Goal: Information Seeking & Learning: Find contact information

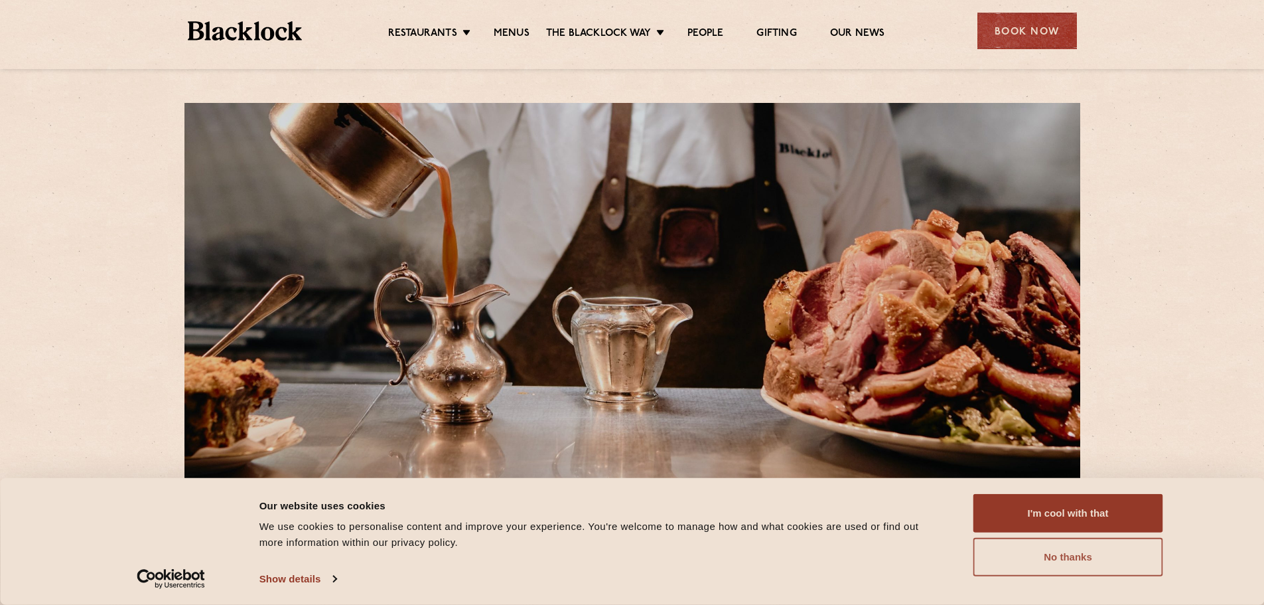
click at [1064, 553] on button "No thanks" at bounding box center [1069, 557] width 190 height 38
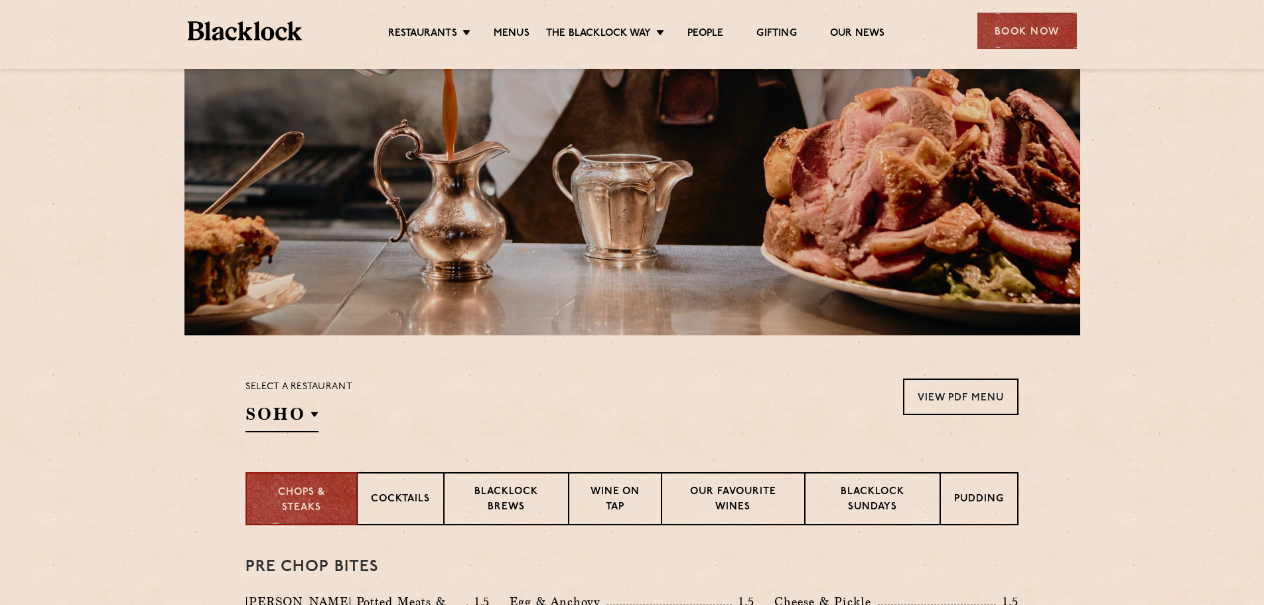
scroll to position [143, 0]
click at [485, 359] on section "Select a restaurant SOHO Soho Birmingham City Shoreditch Covent Garden Canary W…" at bounding box center [632, 402] width 1264 height 137
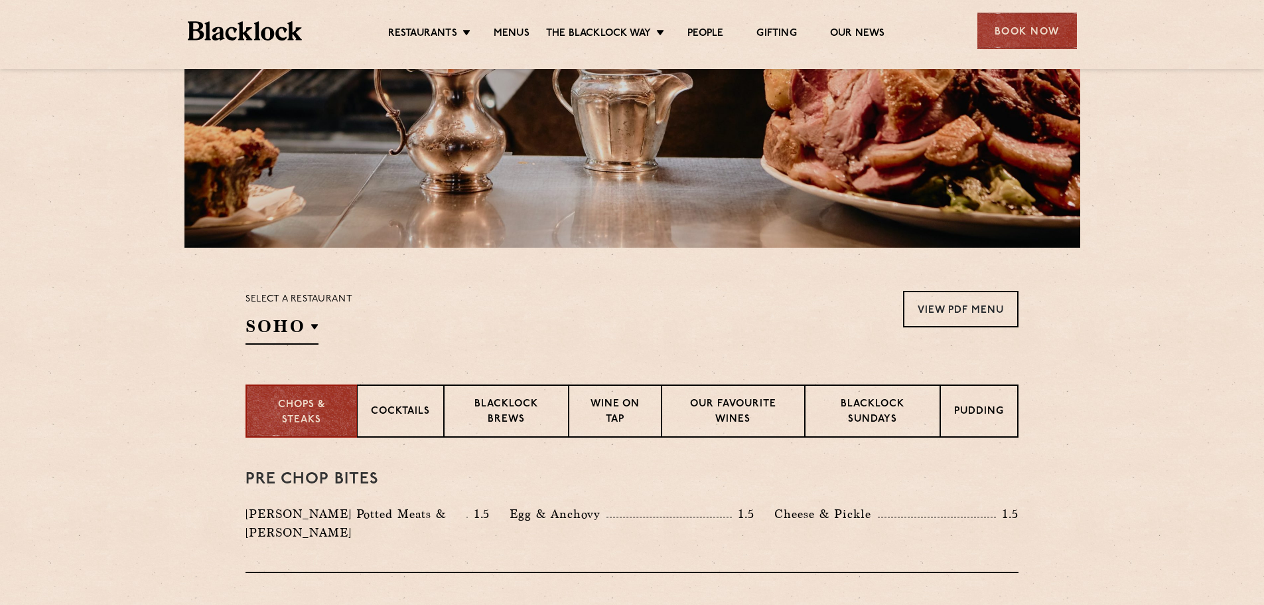
scroll to position [231, 0]
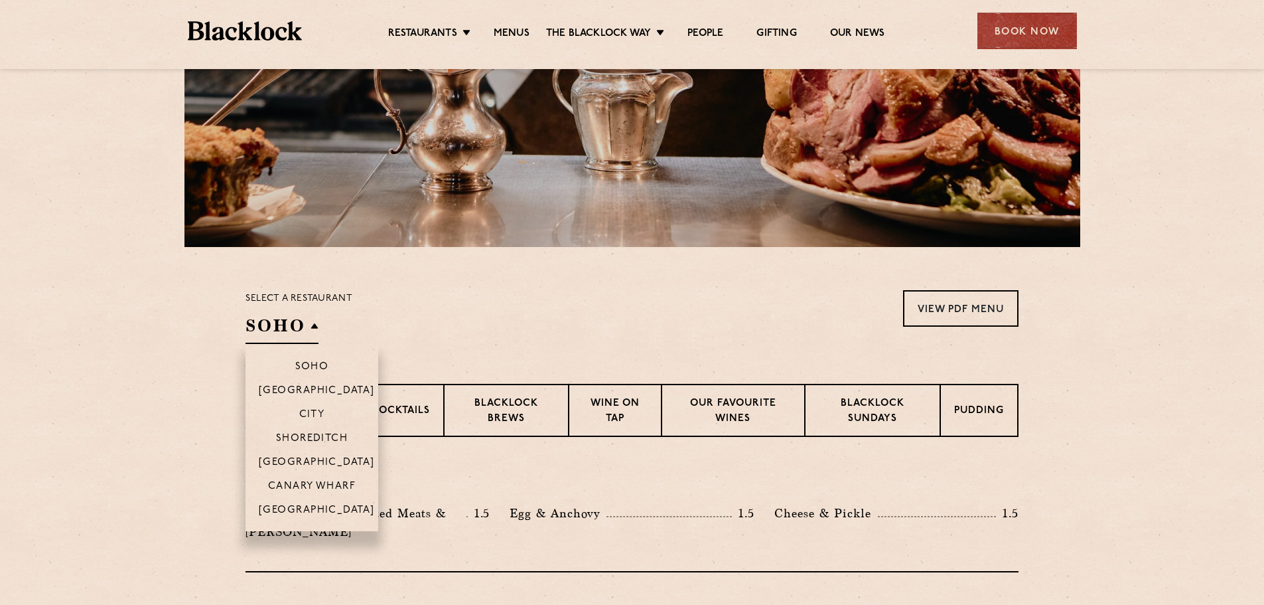
click at [315, 325] on h2 "SOHO" at bounding box center [282, 329] width 73 height 30
click at [295, 498] on li "[GEOGRAPHIC_DATA]" at bounding box center [312, 514] width 133 height 34
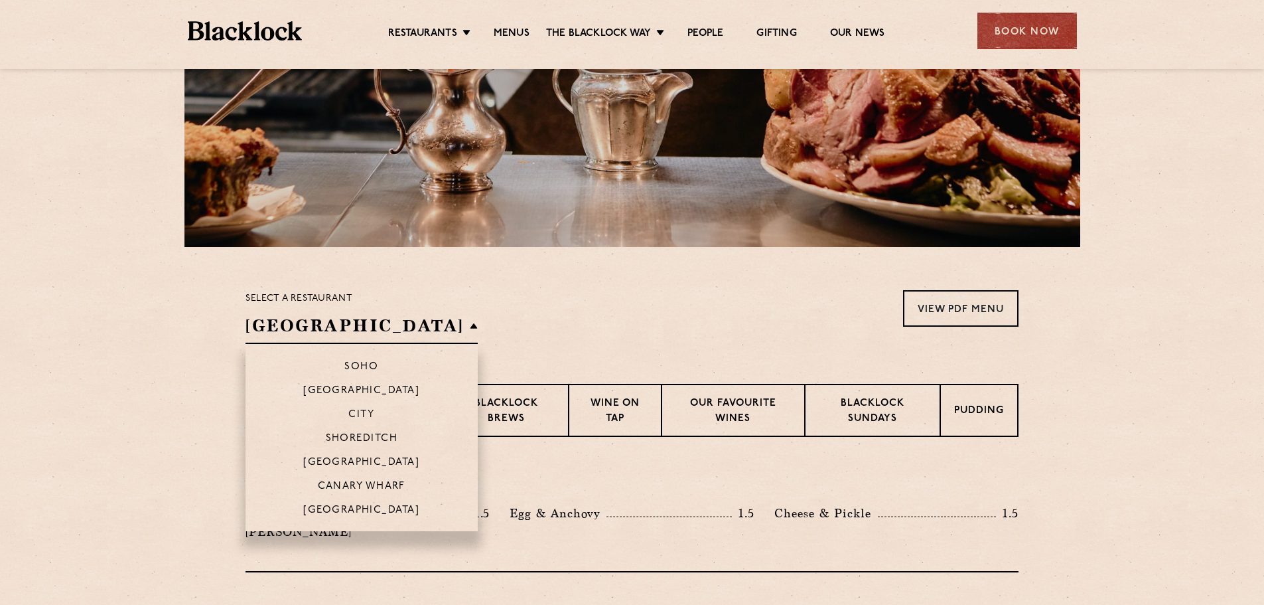
click at [303, 504] on li "[GEOGRAPHIC_DATA]" at bounding box center [362, 514] width 232 height 34
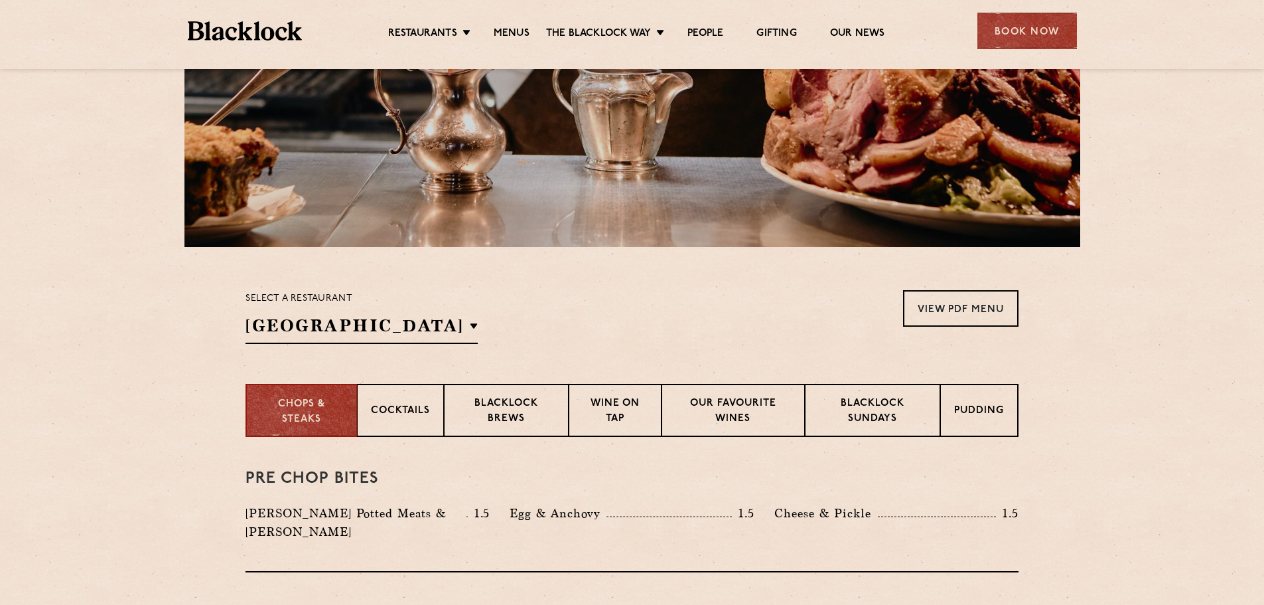
click at [545, 336] on div "Select a restaurant Manchester Soho Birmingham City Shoreditch Covent Garden Ca…" at bounding box center [632, 317] width 773 height 54
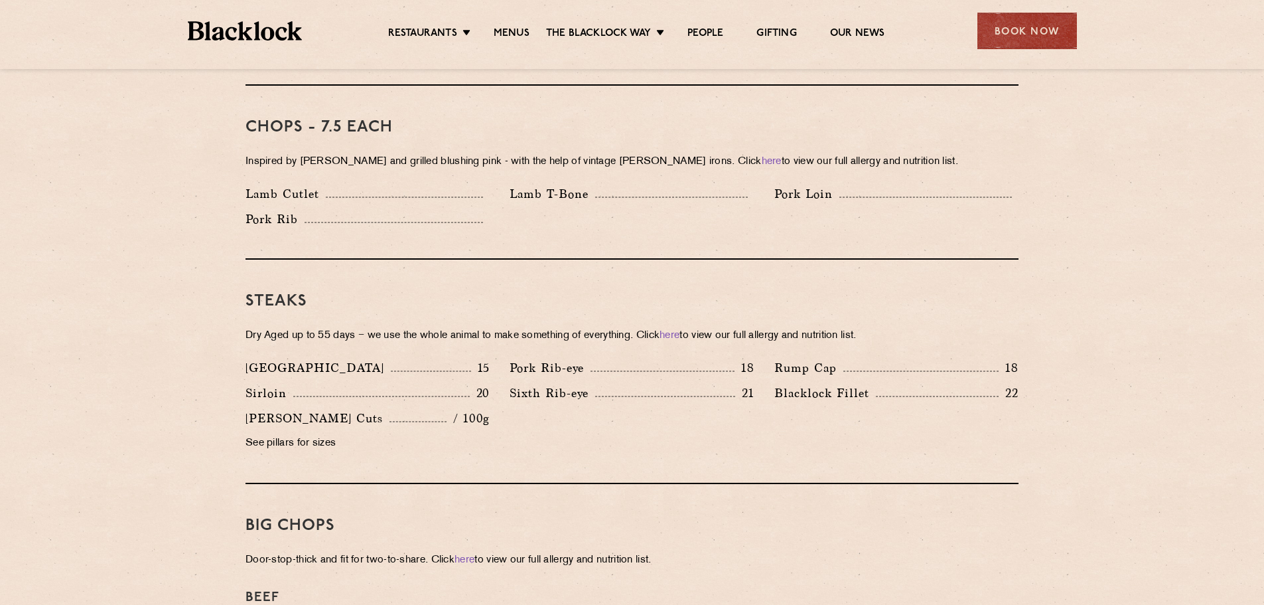
scroll to position [1071, 0]
click at [632, 406] on div "Denver 15 Pork Rib-eye 18 Rump Cap 18 Sirloin 20 21 22" at bounding box center [632, 408] width 793 height 101
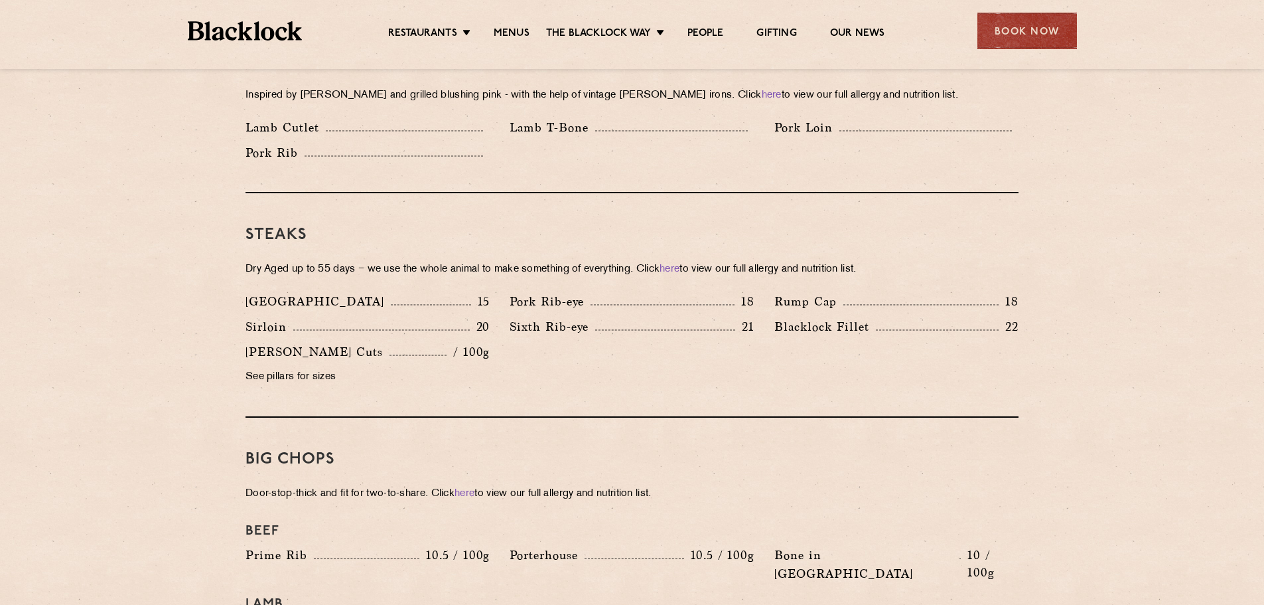
scroll to position [1137, 0]
click at [1013, 317] on p "22" at bounding box center [1009, 325] width 20 height 17
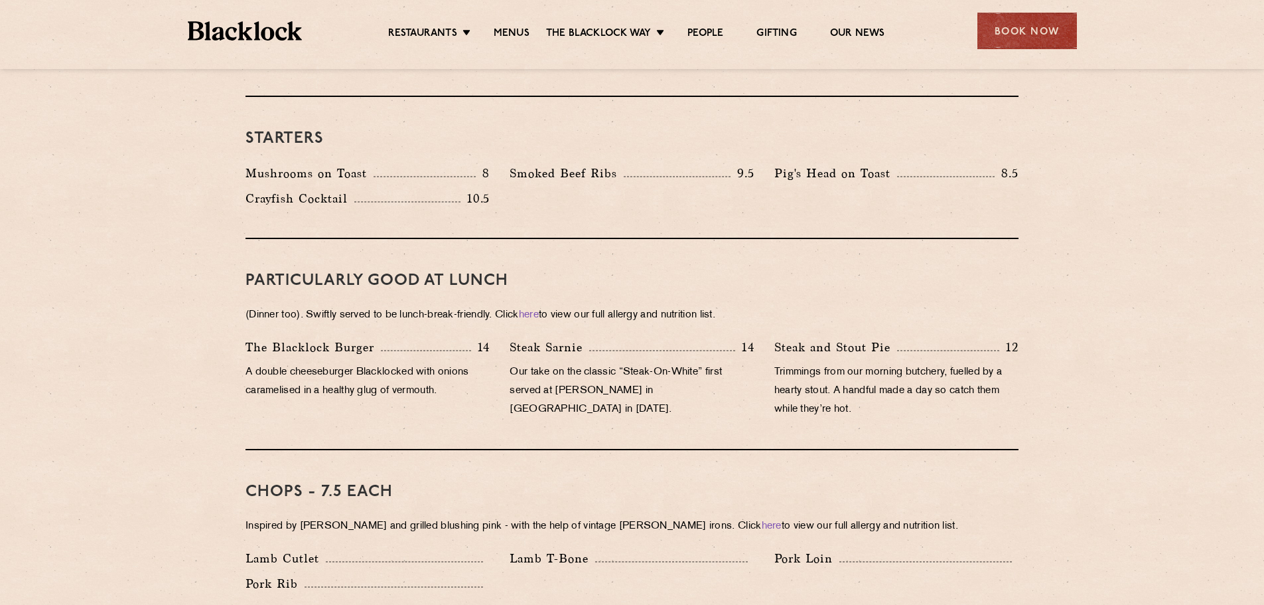
scroll to position [707, 0]
click at [762, 352] on div "Steak Sarnie 14 Our take on the classic “Steak-On-White” first served at Louis’…" at bounding box center [632, 381] width 264 height 88
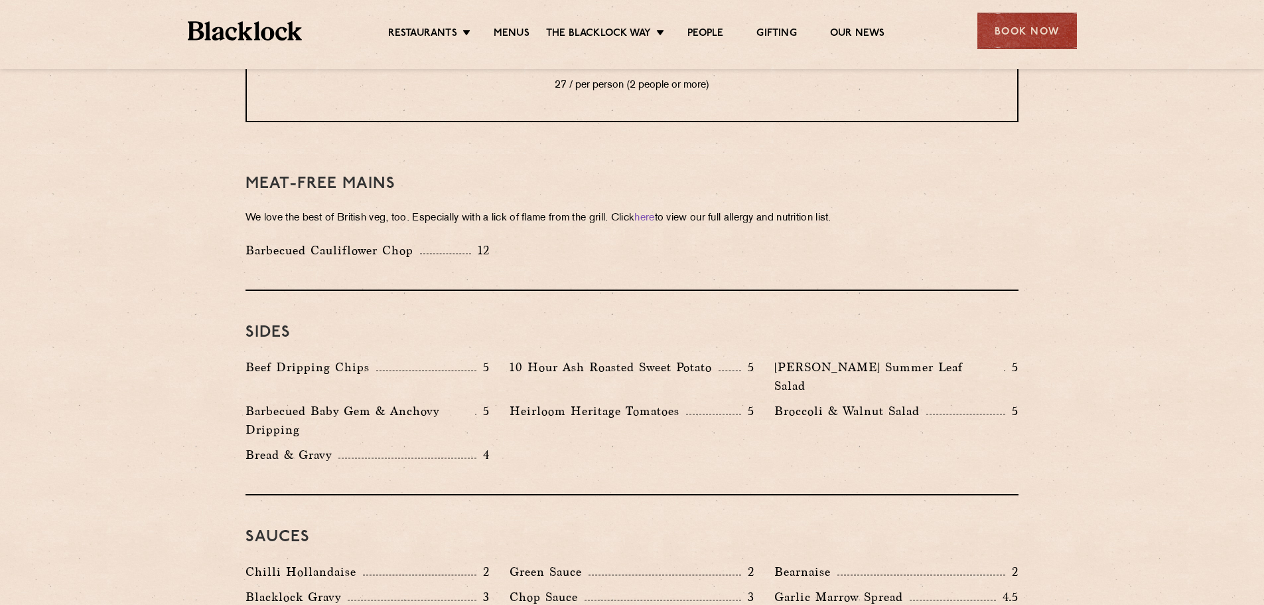
scroll to position [1842, 0]
click at [486, 358] on p "5" at bounding box center [482, 366] width 13 height 17
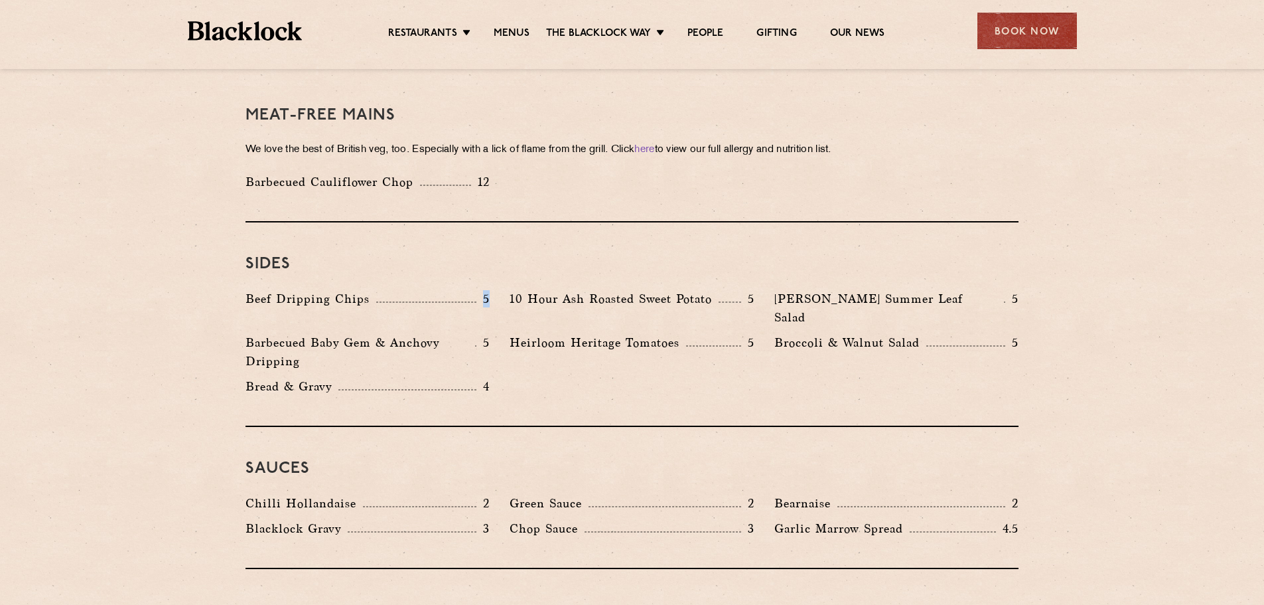
scroll to position [1910, 0]
click at [487, 519] on p "3" at bounding box center [482, 527] width 13 height 17
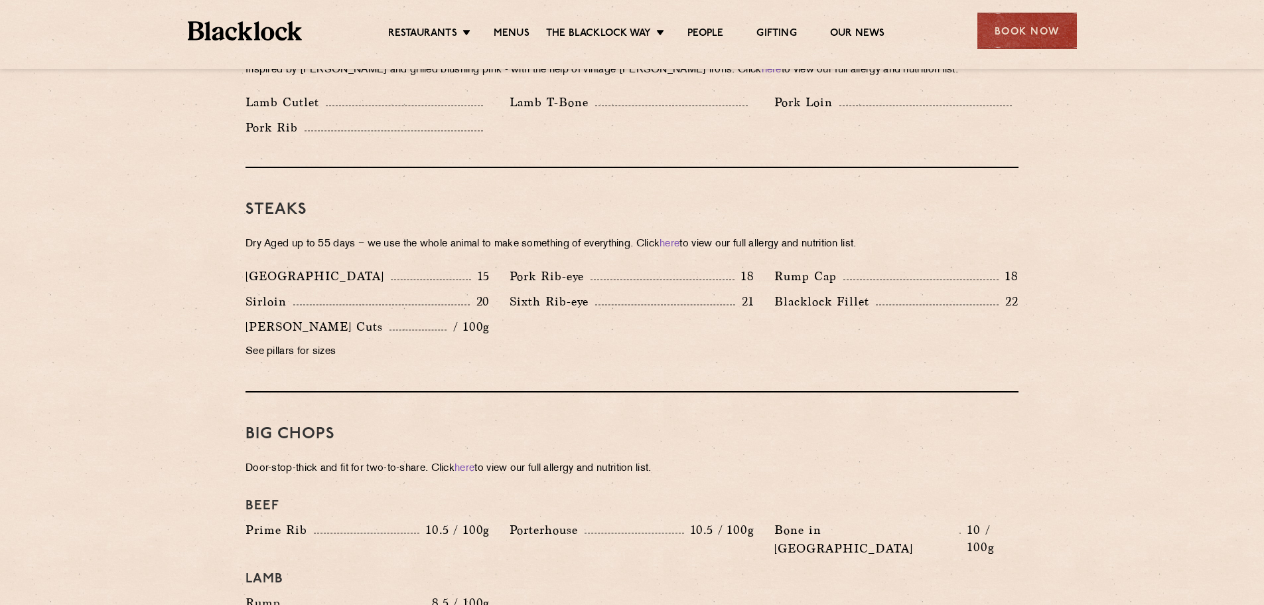
scroll to position [1161, 0]
click at [843, 293] on p "Blacklock Fillet" at bounding box center [825, 302] width 102 height 19
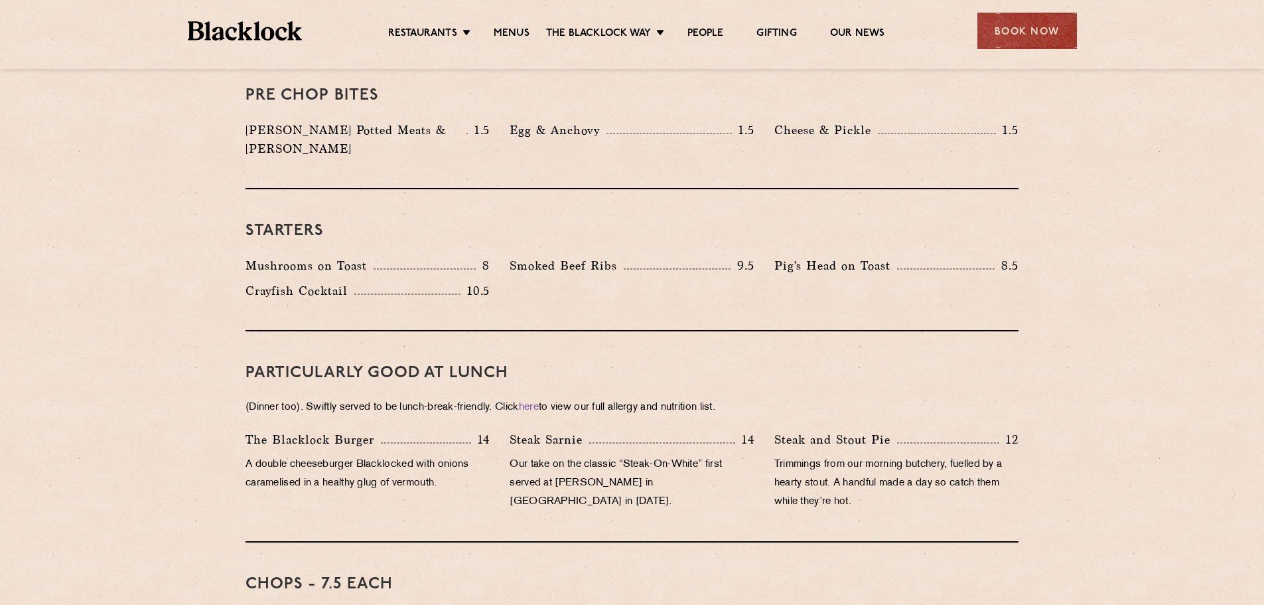
scroll to position [608, 0]
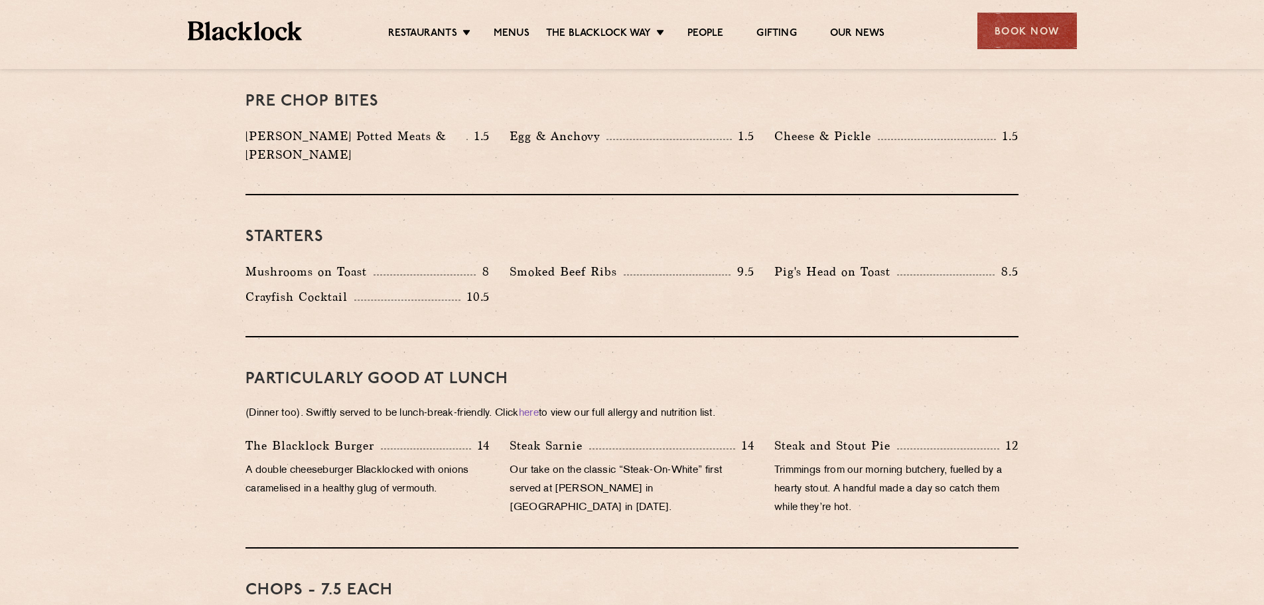
click at [768, 264] on div "Pig's Head on Toast 8.5" at bounding box center [896, 274] width 264 height 25
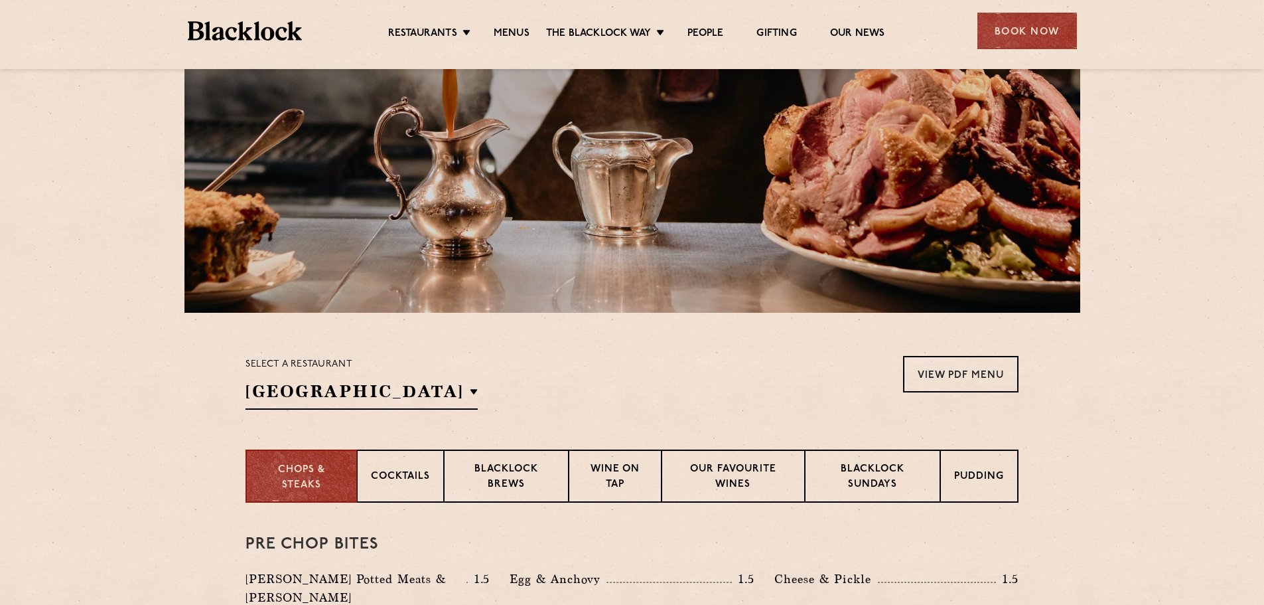
scroll to position [169, 0]
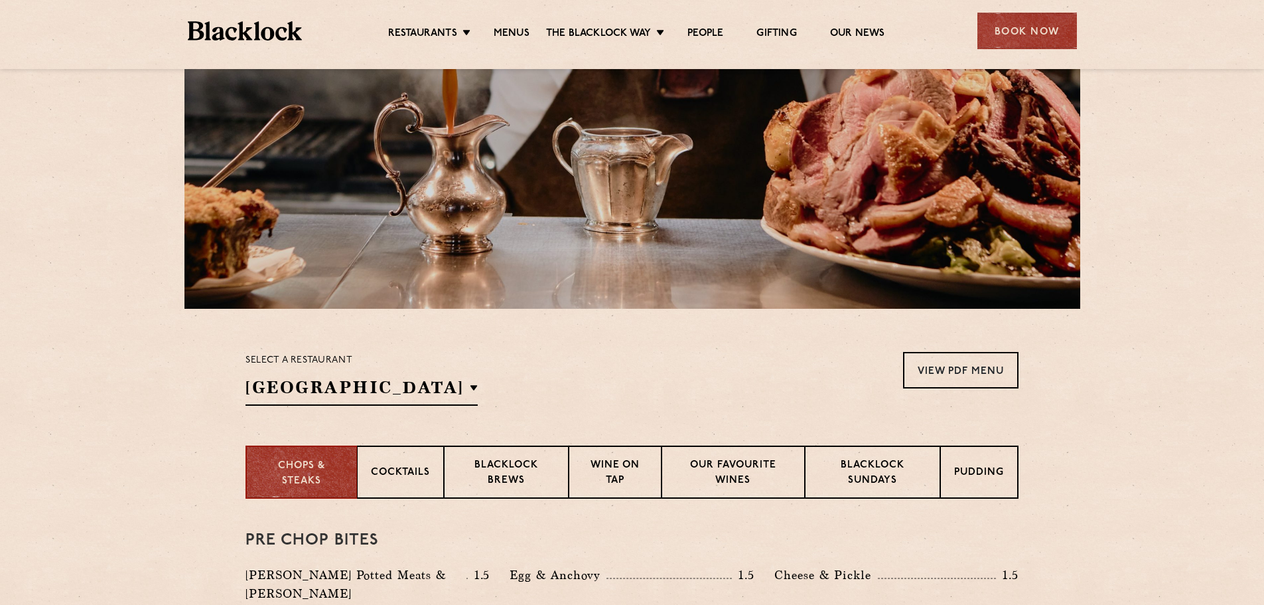
click at [713, 516] on div "Pre Chop Bites Blacklock Potted Meats & Kimchi 1.5 Egg & Anchovy 1.5 Cheese & P…" at bounding box center [632, 565] width 773 height 135
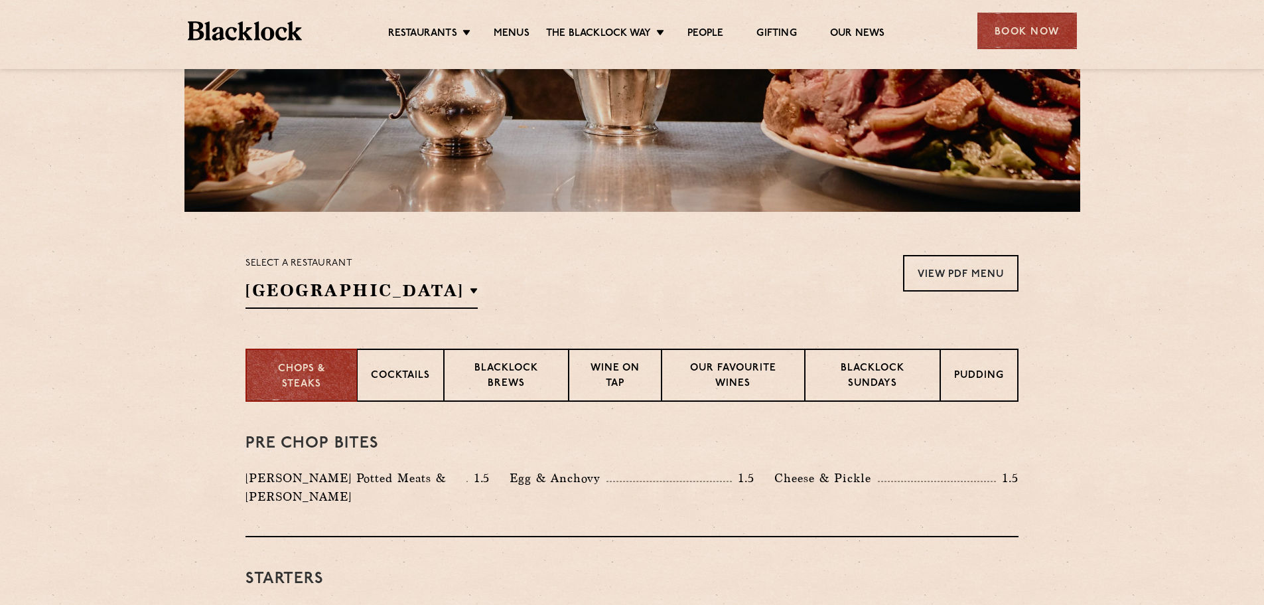
scroll to position [267, 0]
click at [751, 536] on div "Starters Mushrooms on Toast 8 Smoked Beef Ribs 9.5 Pig's Head on Toast 8.5" at bounding box center [632, 607] width 773 height 142
click at [755, 516] on div "Pre Chop Bites Blacklock Potted Meats & Kimchi 1.5 Egg & Anchovy 1.5 Cheese & P…" at bounding box center [632, 468] width 773 height 135
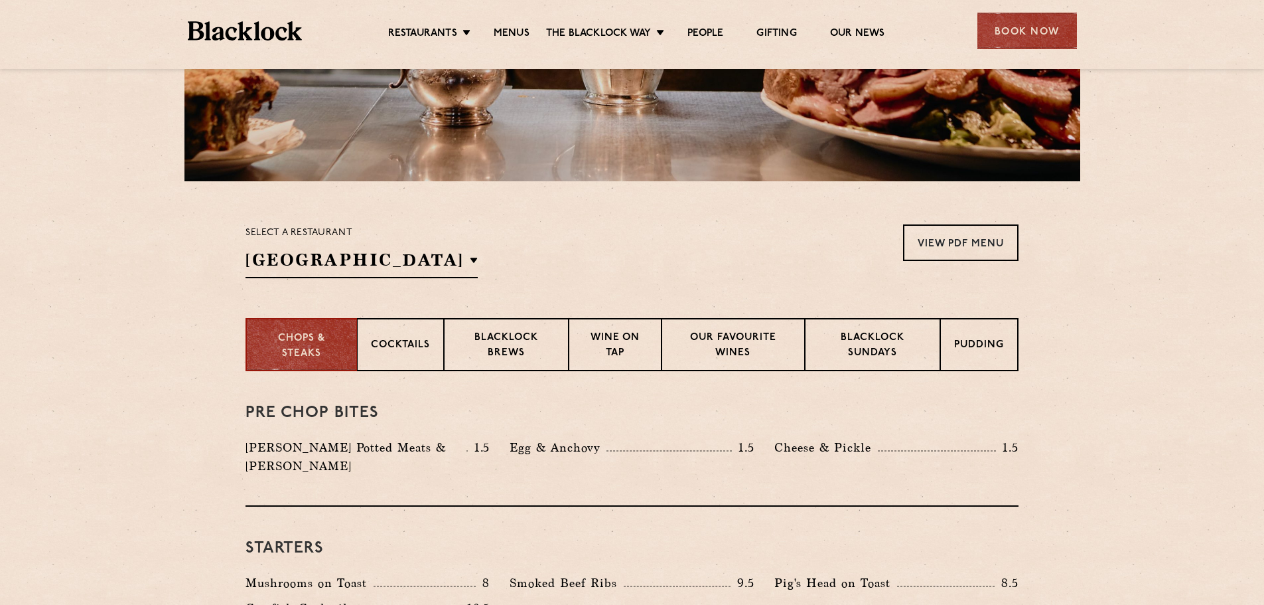
scroll to position [297, 0]
click at [751, 476] on div "Pre Chop Bites Blacklock Potted Meats & Kimchi 1.5 Egg & Anchovy 1.5 Cheese & P…" at bounding box center [632, 437] width 773 height 135
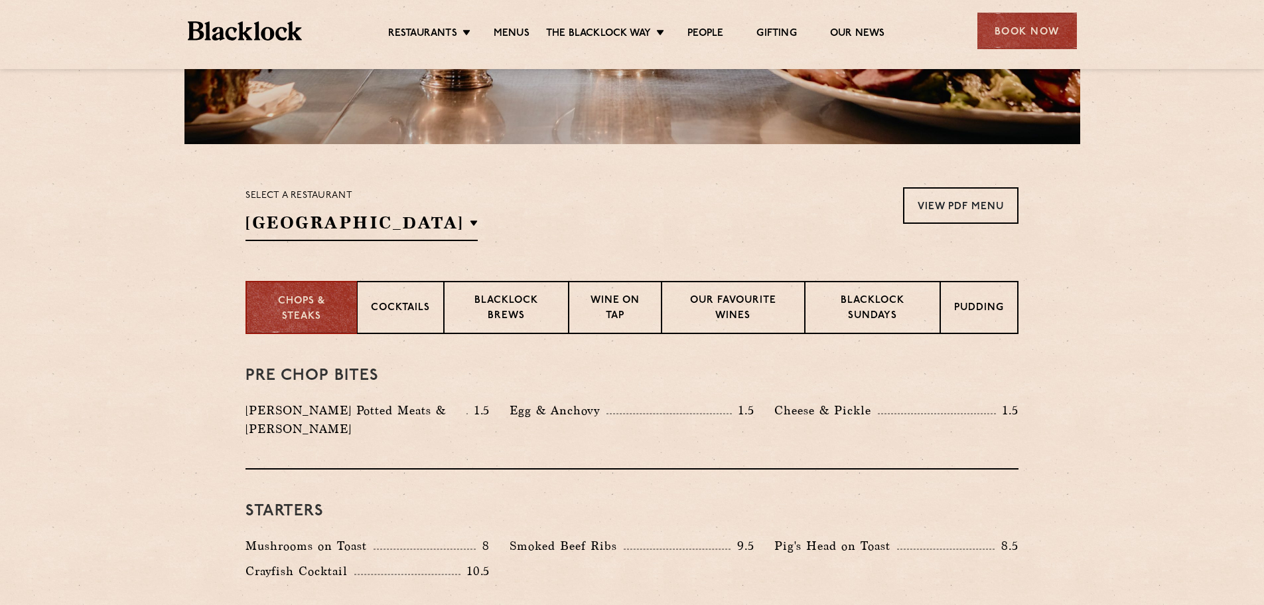
scroll to position [340, 0]
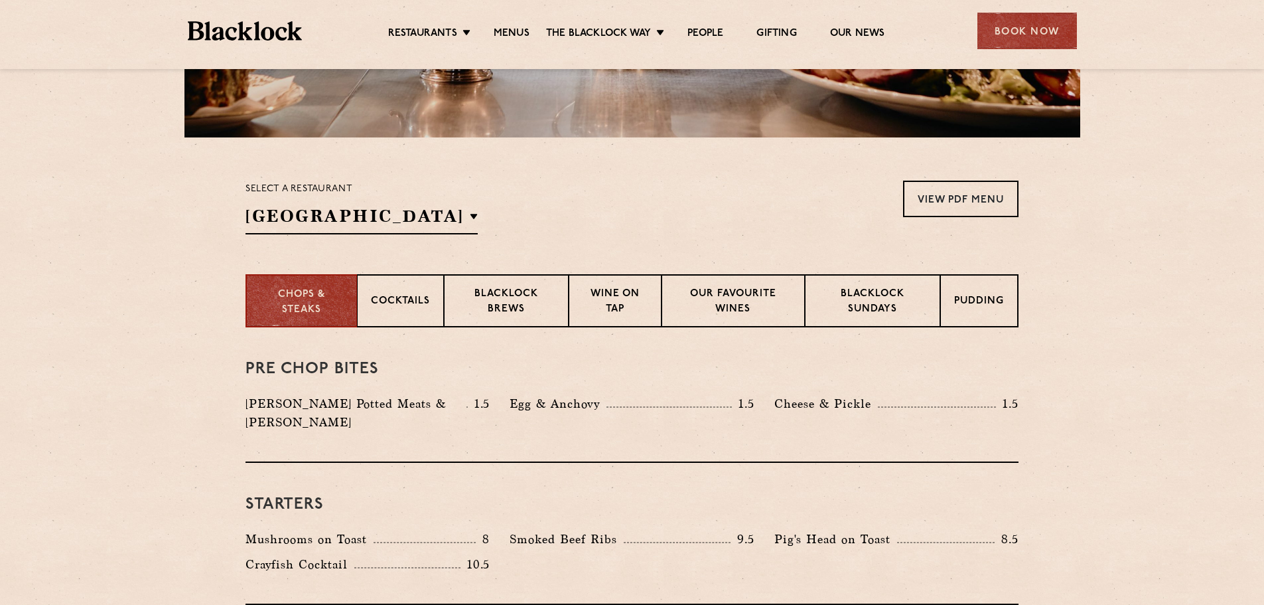
click at [759, 496] on h3 "Starters" at bounding box center [632, 504] width 773 height 17
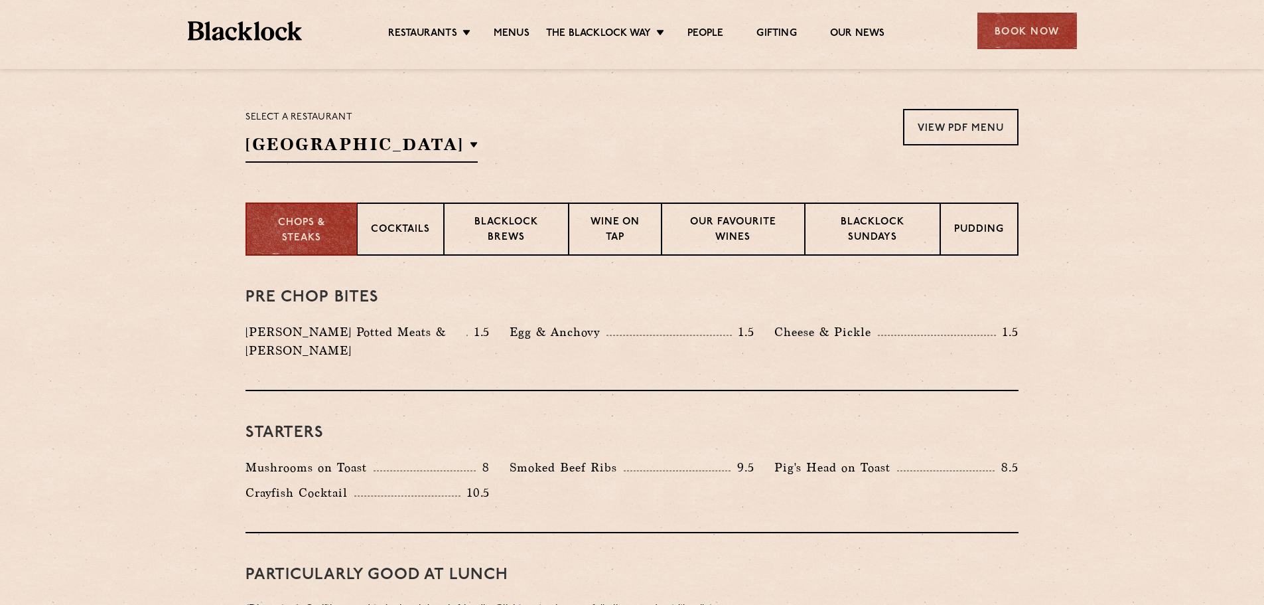
scroll to position [413, 0]
click at [759, 486] on div "Mushrooms on Toast 8 Smoked Beef Ribs 9.5 Pig's Head on Toast 8.5 10.5" at bounding box center [632, 482] width 793 height 50
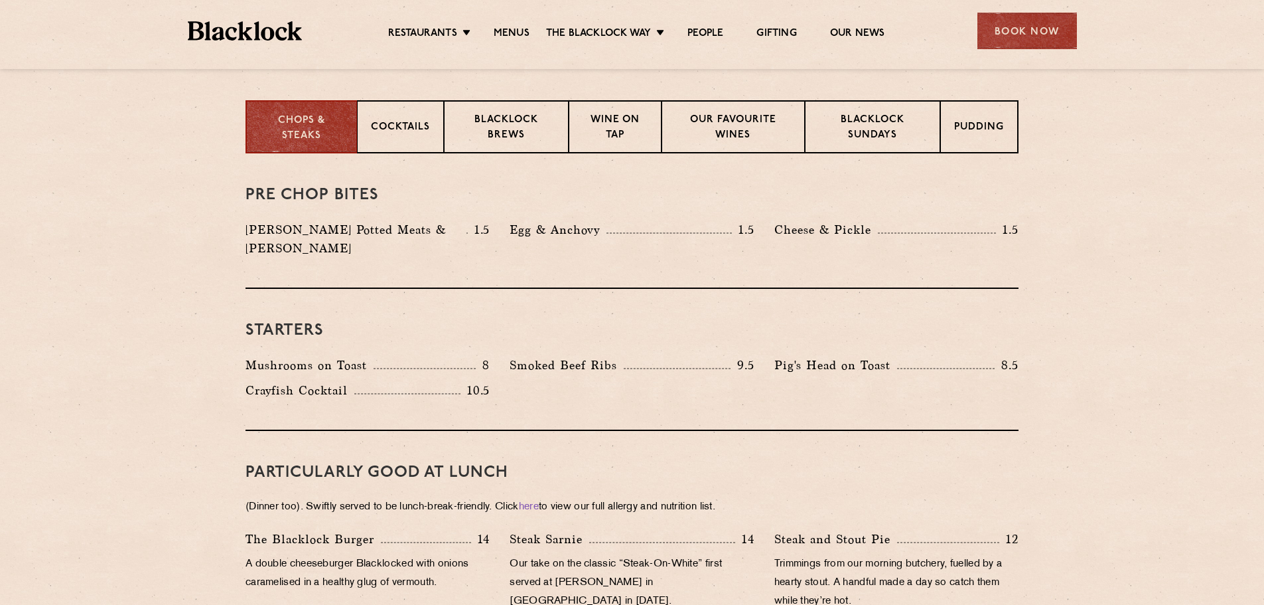
scroll to position [515, 0]
click at [759, 497] on p "(Dinner too). Swiftly served to be lunch-break-friendly. Click here to view our…" at bounding box center [632, 506] width 773 height 19
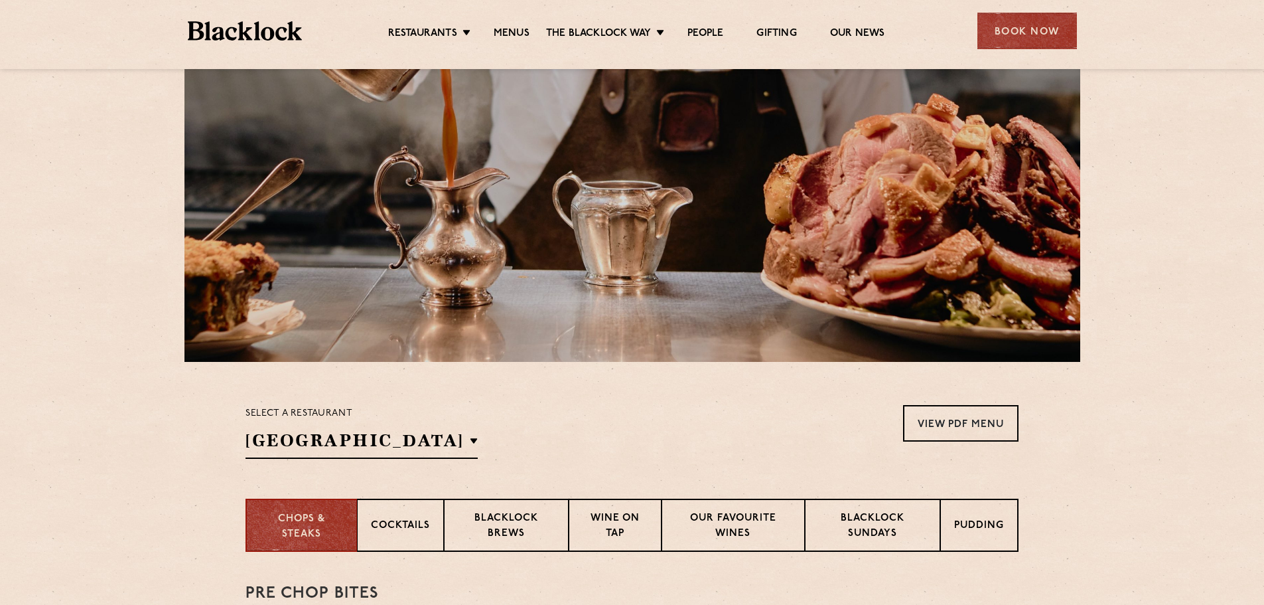
scroll to position [103, 0]
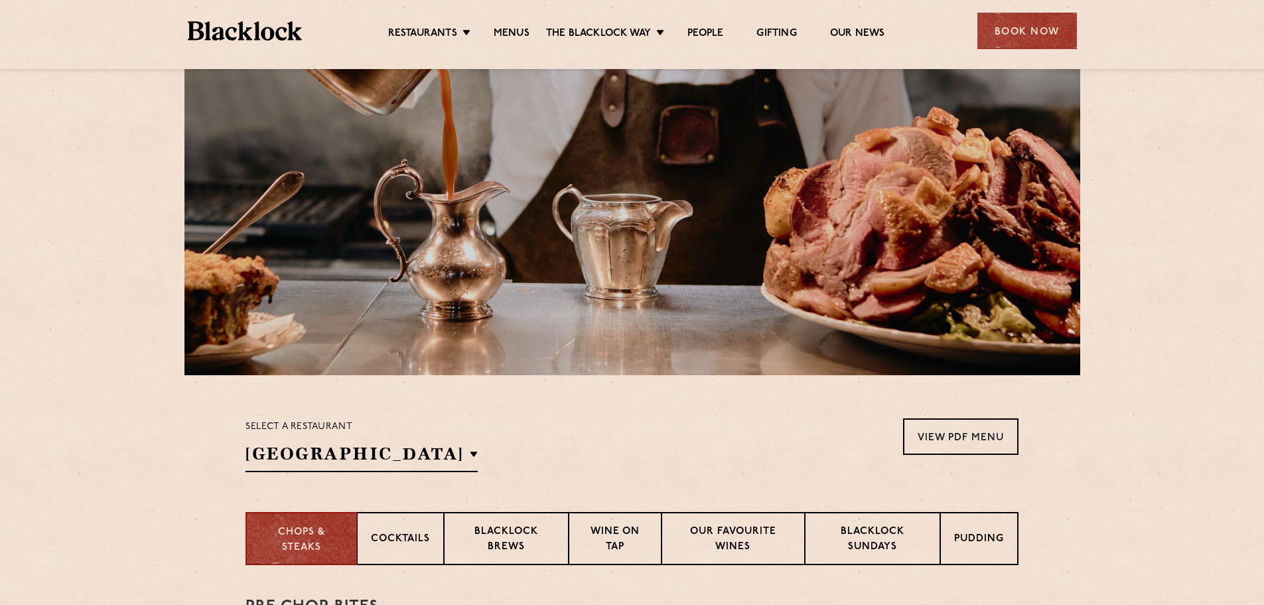
click at [634, 368] on div at bounding box center [632, 187] width 896 height 375
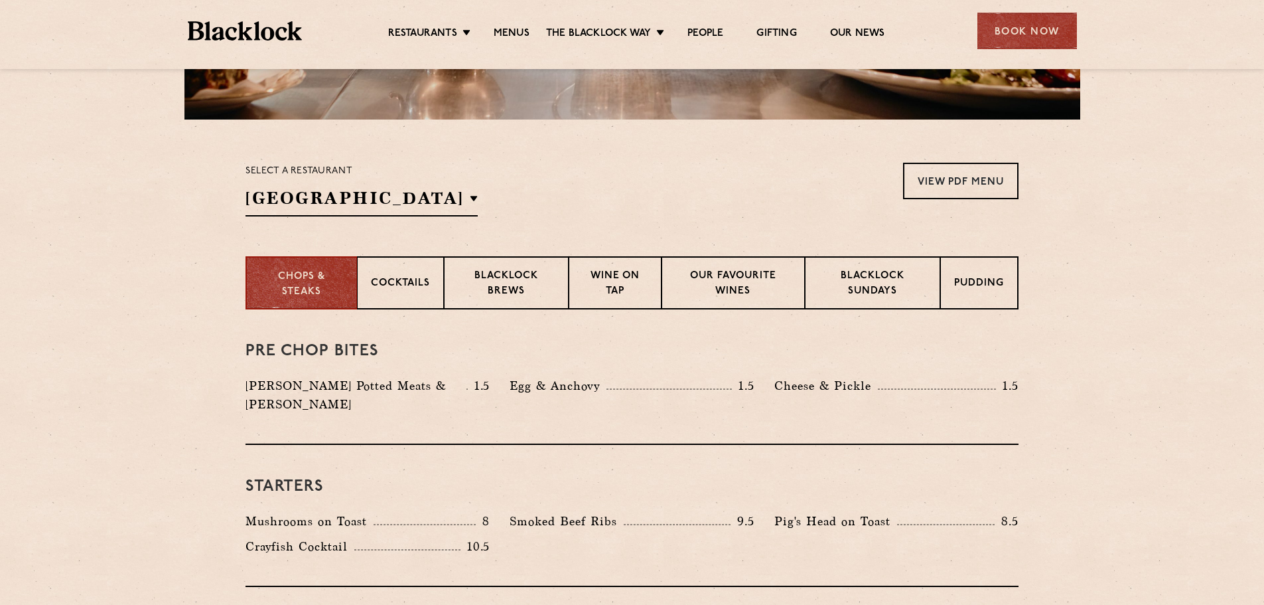
scroll to position [359, 0]
click at [400, 283] on p "Cocktails" at bounding box center [400, 283] width 59 height 17
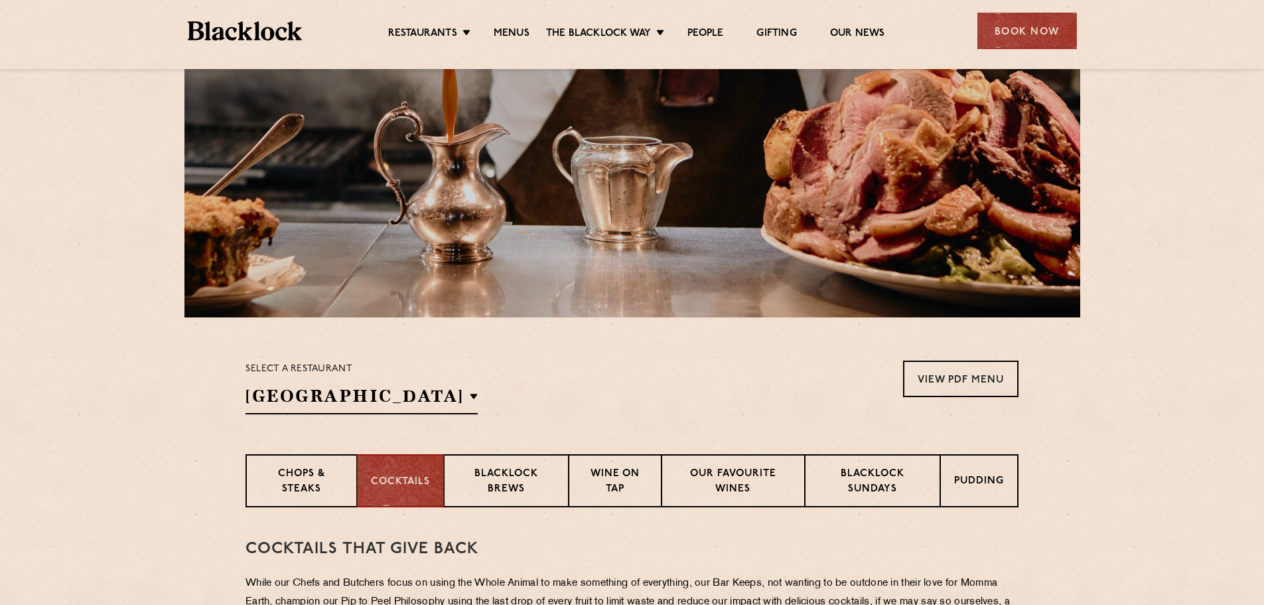
scroll to position [0, 0]
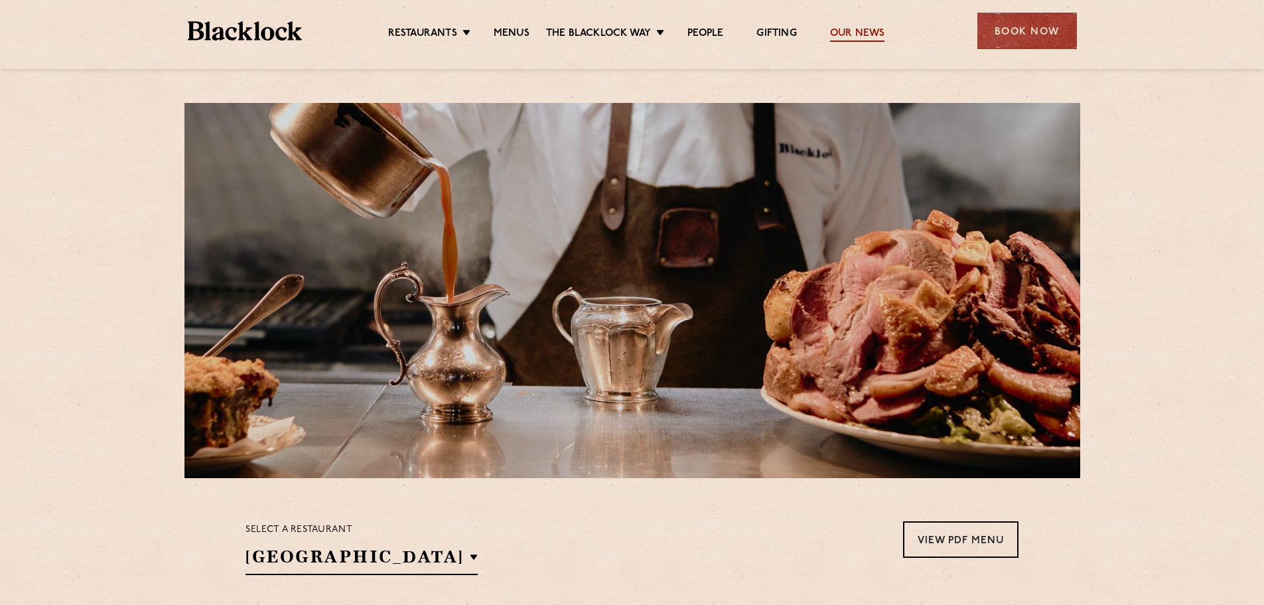
click at [854, 33] on link "Our News" at bounding box center [857, 34] width 55 height 15
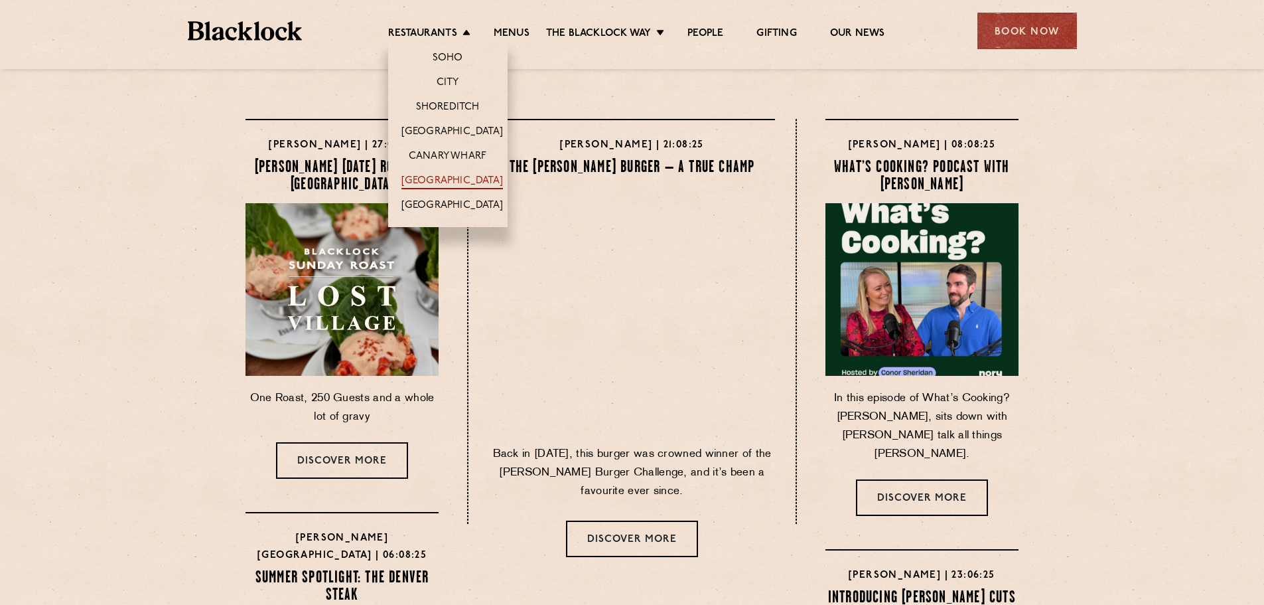
click at [457, 175] on link "[GEOGRAPHIC_DATA]" at bounding box center [452, 182] width 102 height 15
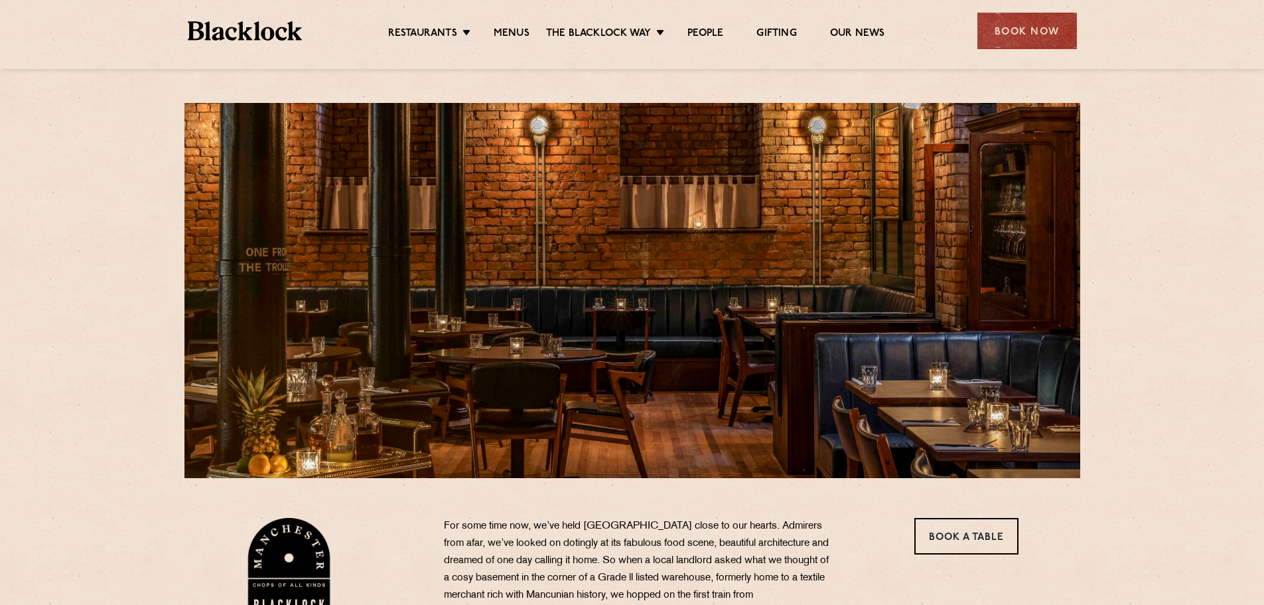
click at [1039, 41] on div "Book Now" at bounding box center [1028, 31] width 100 height 36
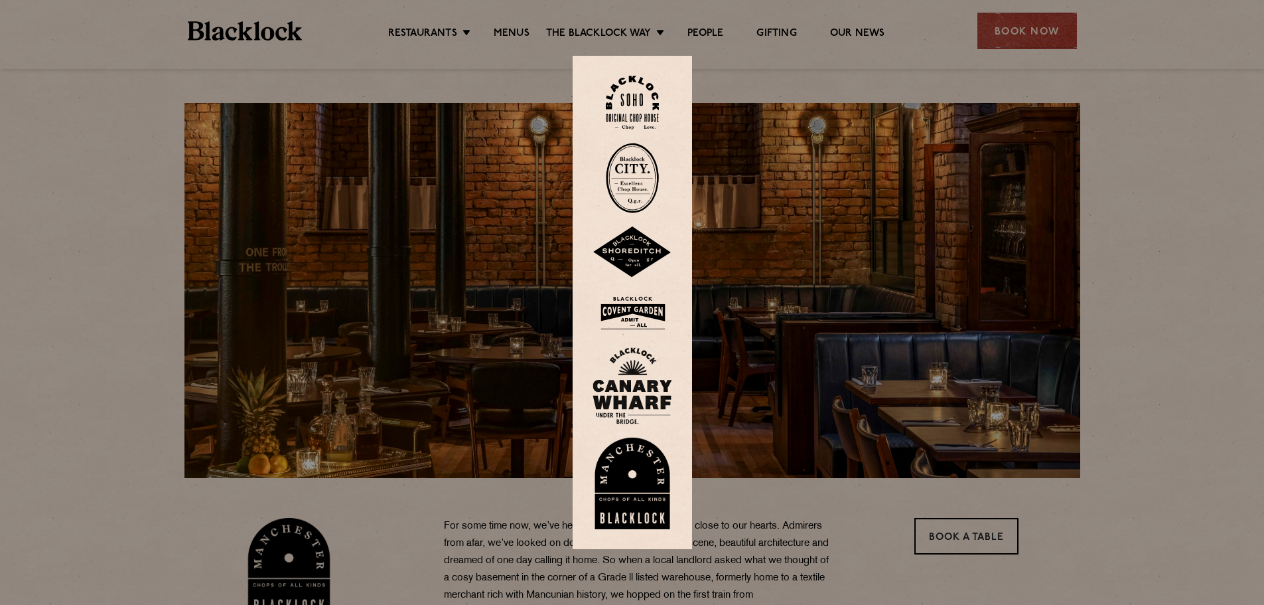
click at [910, 68] on div at bounding box center [632, 302] width 1264 height 605
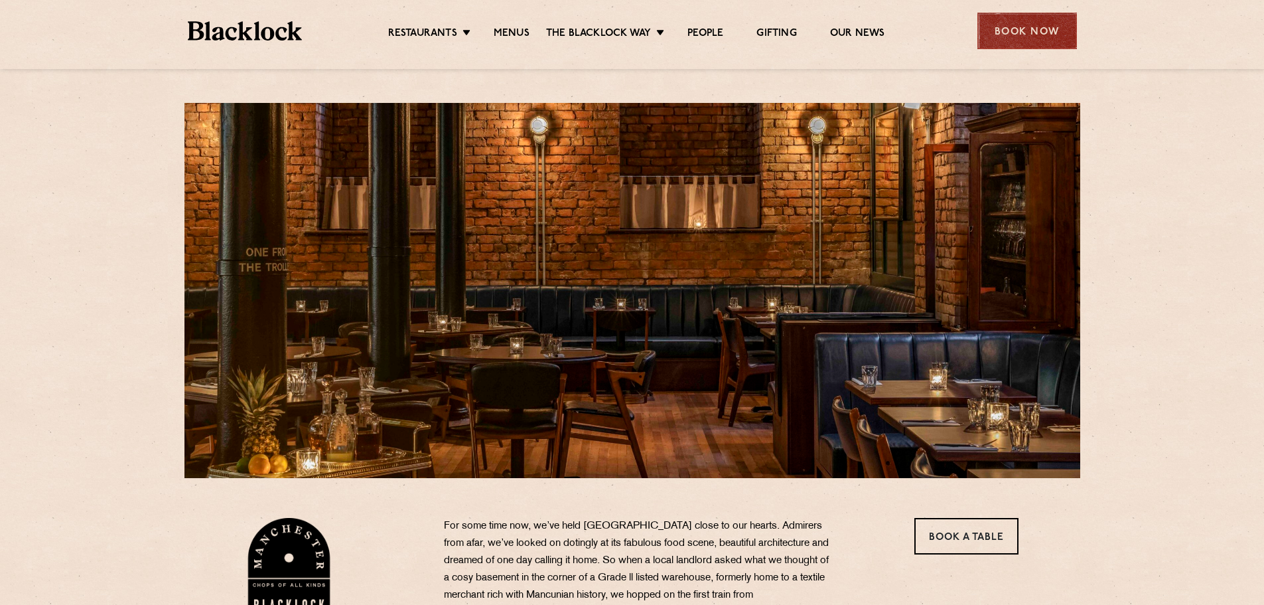
click at [1002, 29] on div "Book Now" at bounding box center [1028, 31] width 100 height 36
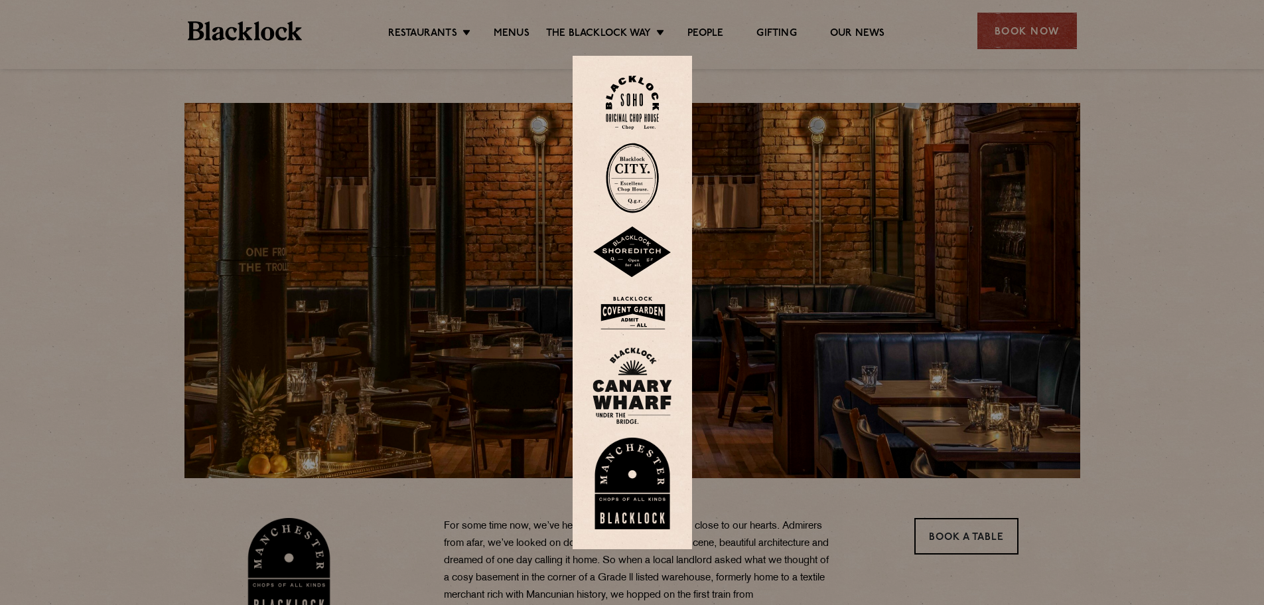
click at [935, 72] on div at bounding box center [632, 302] width 1264 height 605
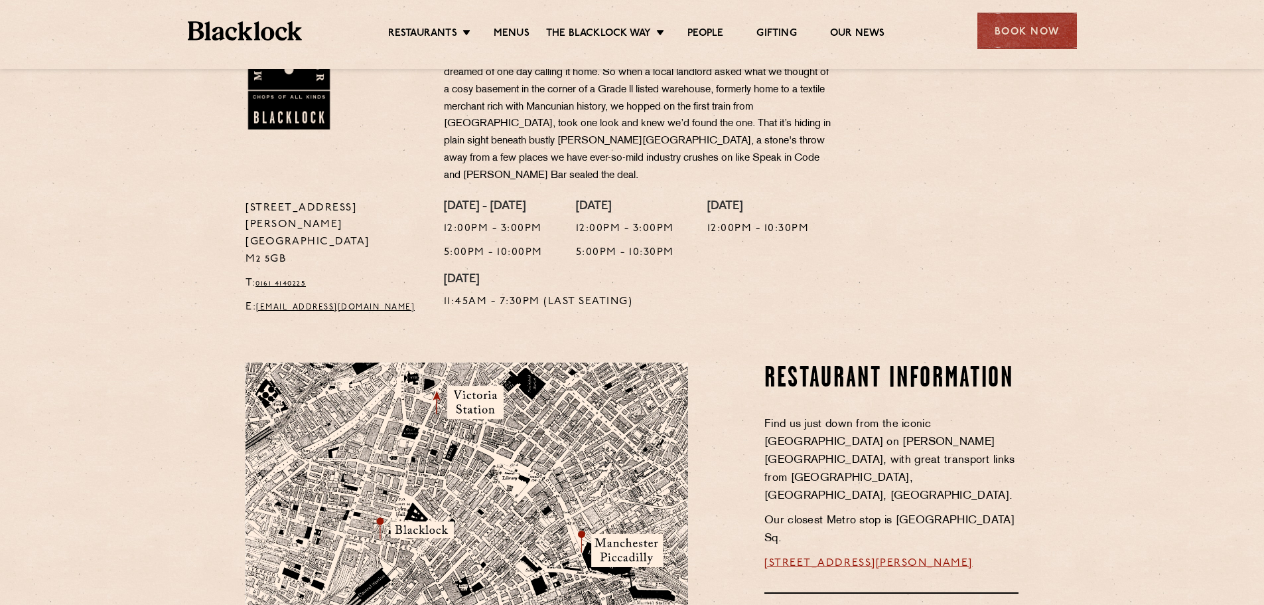
scroll to position [490, 0]
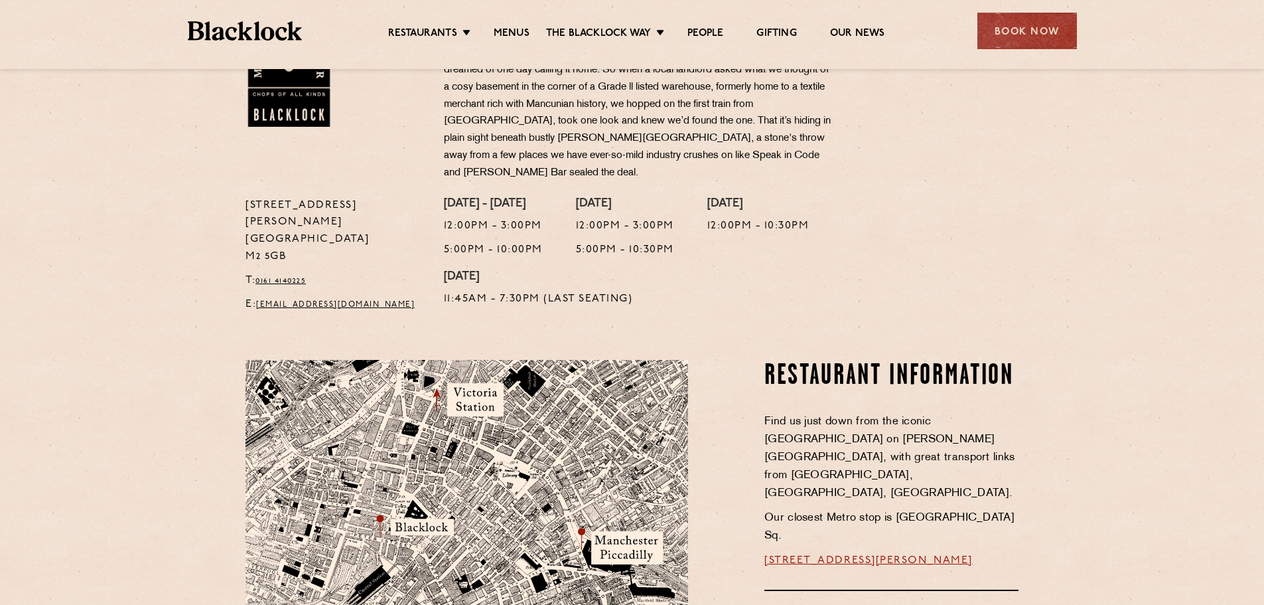
click at [708, 331] on section "Restaurant Information Find us just down from the iconic [GEOGRAPHIC_DATA] on […" at bounding box center [632, 563] width 1264 height 486
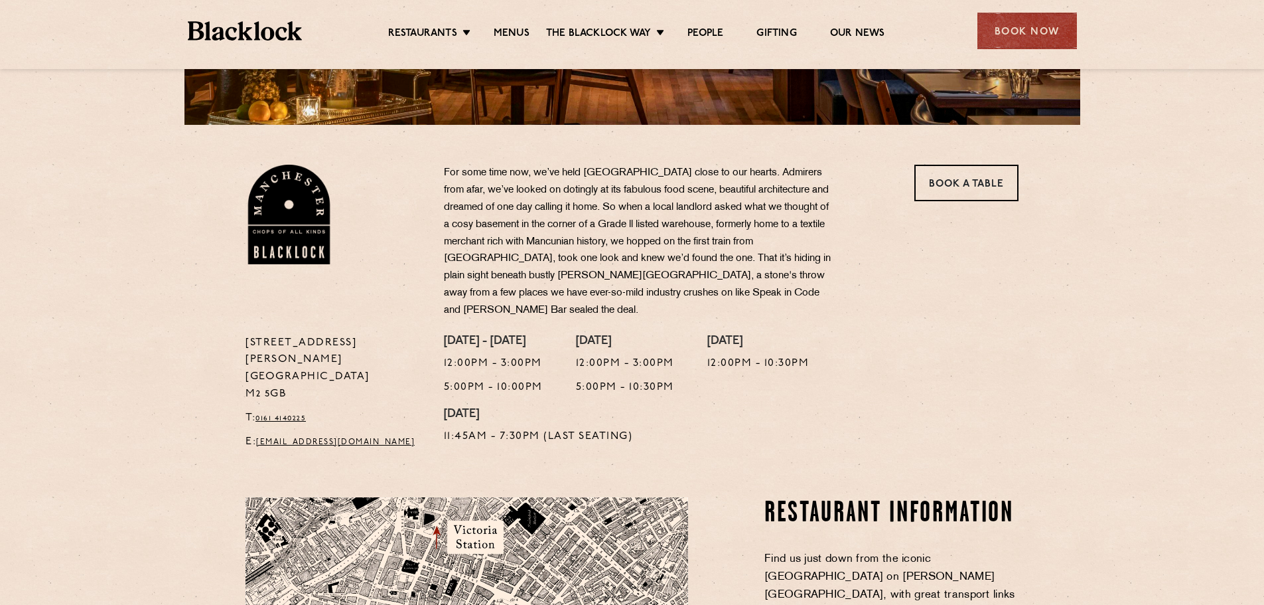
scroll to position [352, 0]
click at [605, 356] on p "12:00pm - 3:00pm" at bounding box center [625, 364] width 98 height 17
click at [626, 380] on p "5:00pm - 10:30pm" at bounding box center [625, 388] width 98 height 17
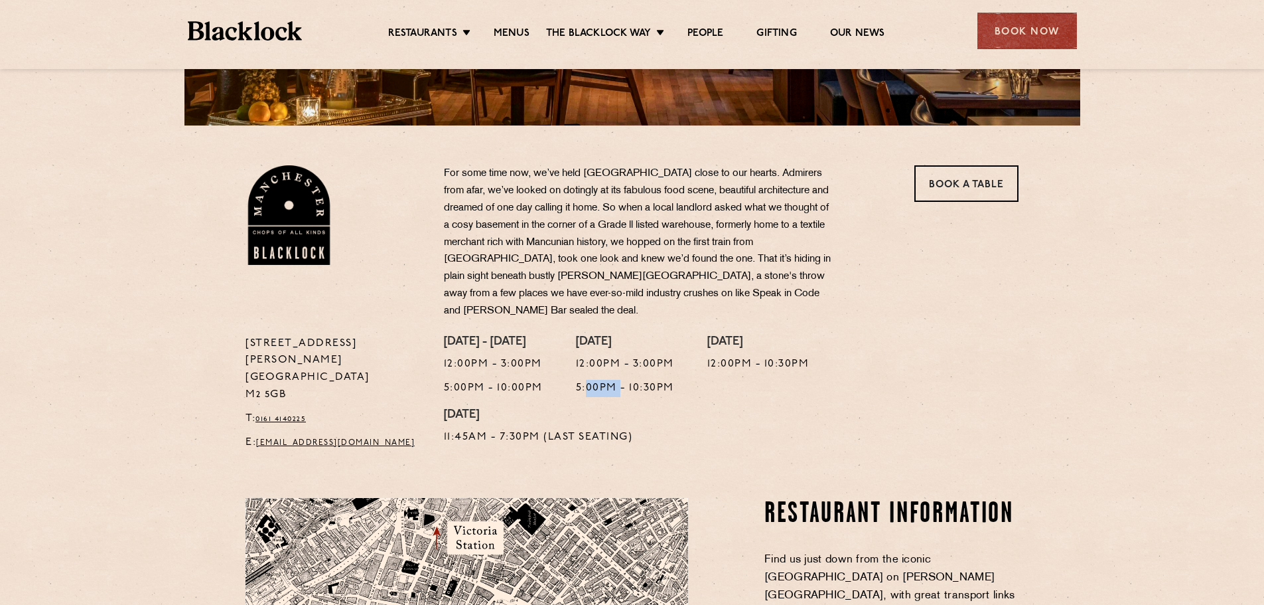
click at [626, 380] on p "5:00pm - 10:30pm" at bounding box center [625, 388] width 98 height 17
click at [654, 380] on p "5:00pm - 10:30pm" at bounding box center [625, 388] width 98 height 17
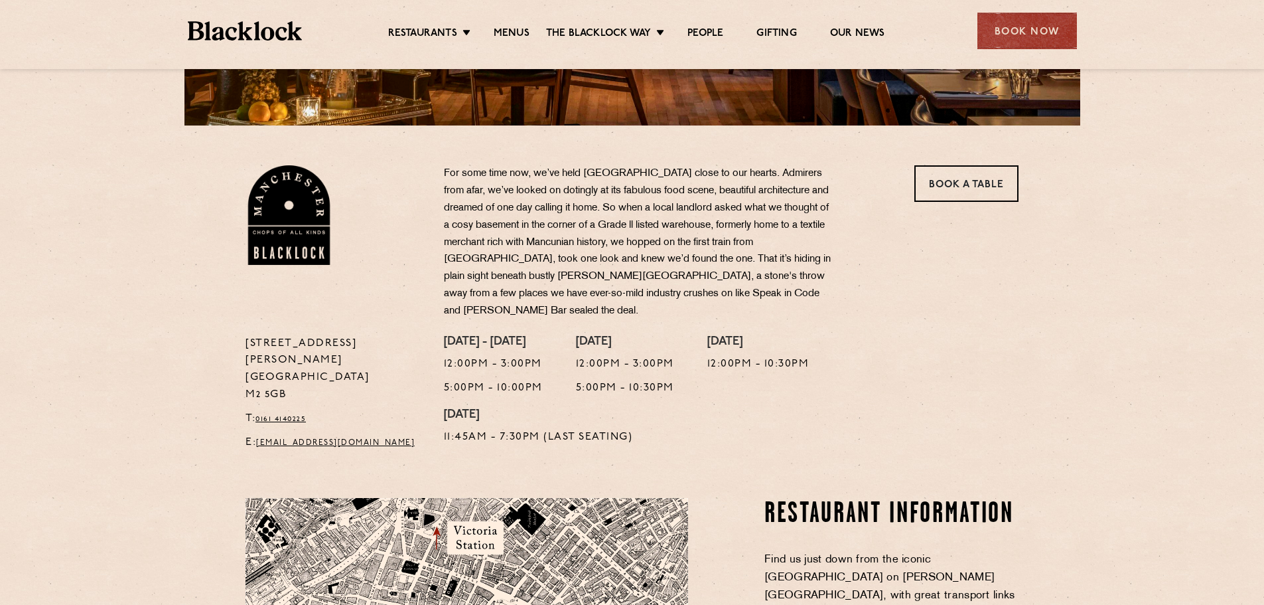
click at [810, 373] on div "[DATE] 12:00pm - 10:30pm" at bounding box center [758, 372] width 102 height 74
click at [674, 380] on p "5:00pm - 10:30pm" at bounding box center [625, 388] width 98 height 17
click at [719, 371] on div "[DATE] - [DATE] 12:00pm - 3:00pm 5:00pm - 10:00pm [DATE] 12:00pm - 3:00pm 5:00p…" at bounding box center [731, 396] width 595 height 123
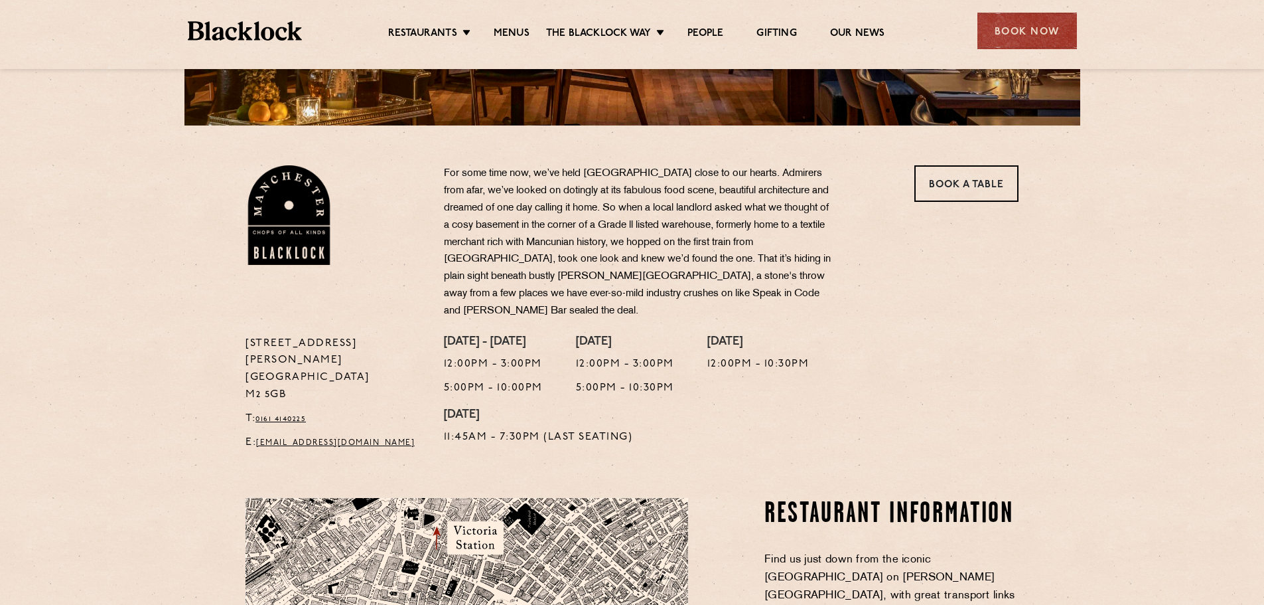
click at [672, 380] on p "5:00pm - 10:30pm" at bounding box center [625, 388] width 98 height 17
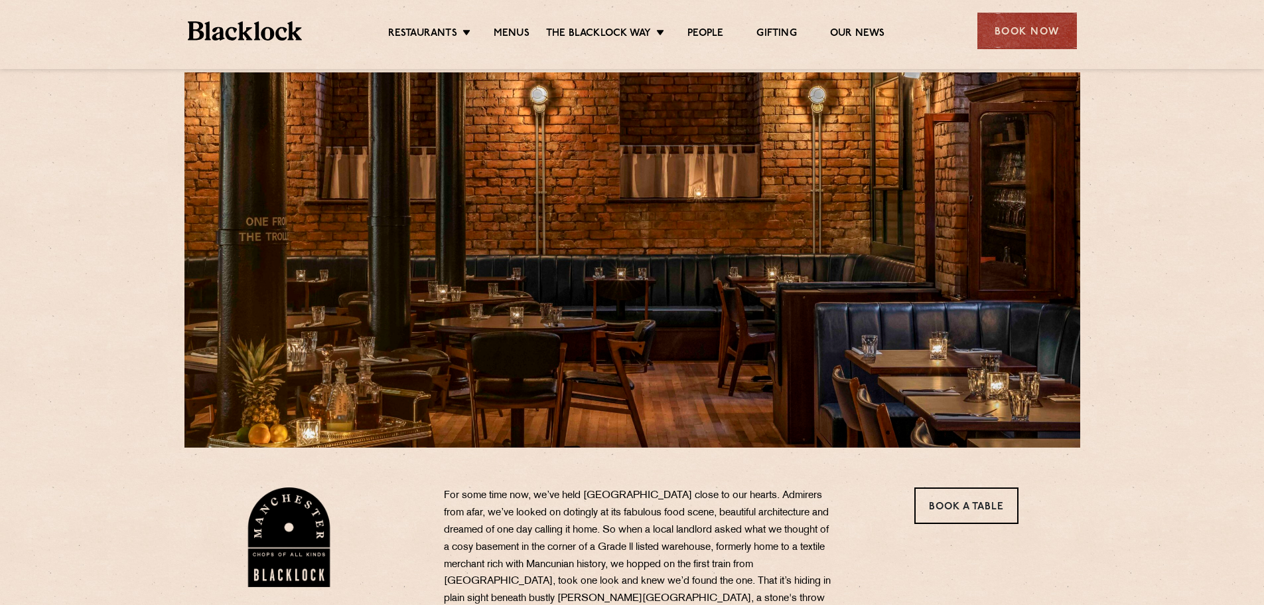
scroll to position [0, 0]
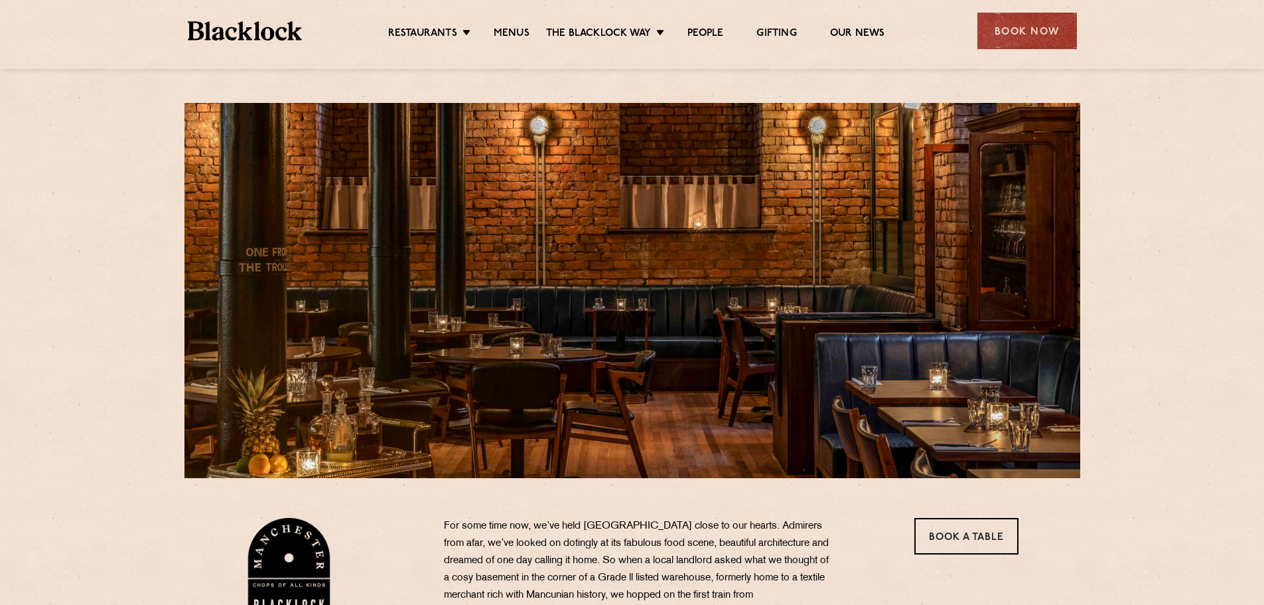
click at [658, 325] on div at bounding box center [632, 290] width 896 height 375
click at [505, 36] on link "Menus" at bounding box center [512, 34] width 36 height 15
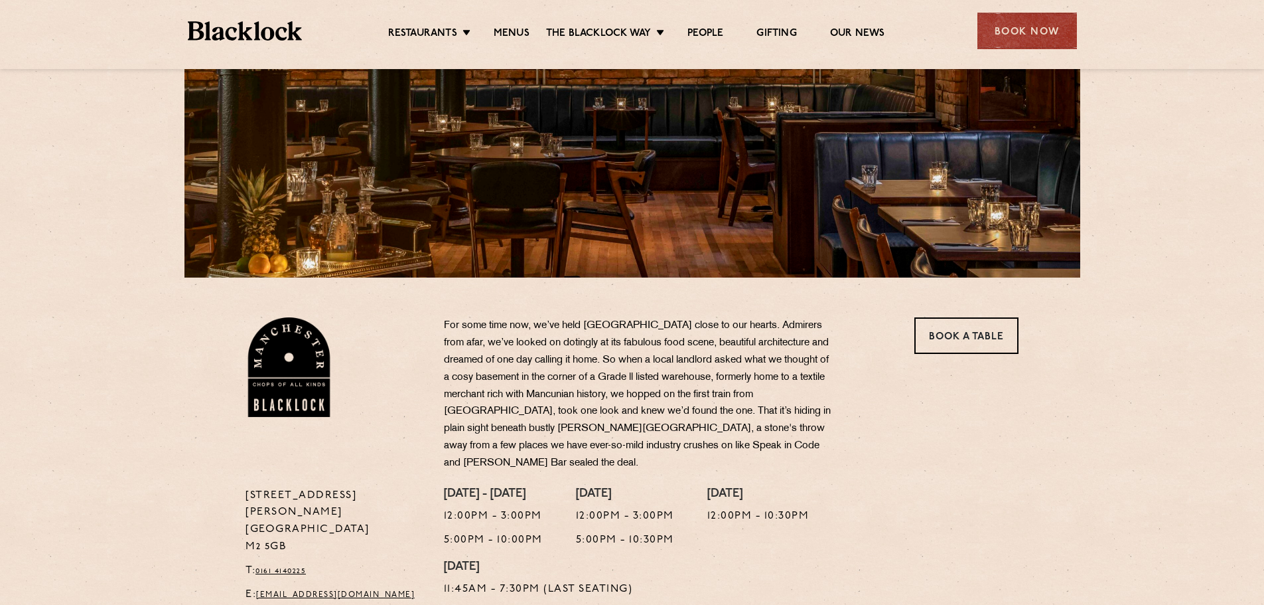
scroll to position [201, 0]
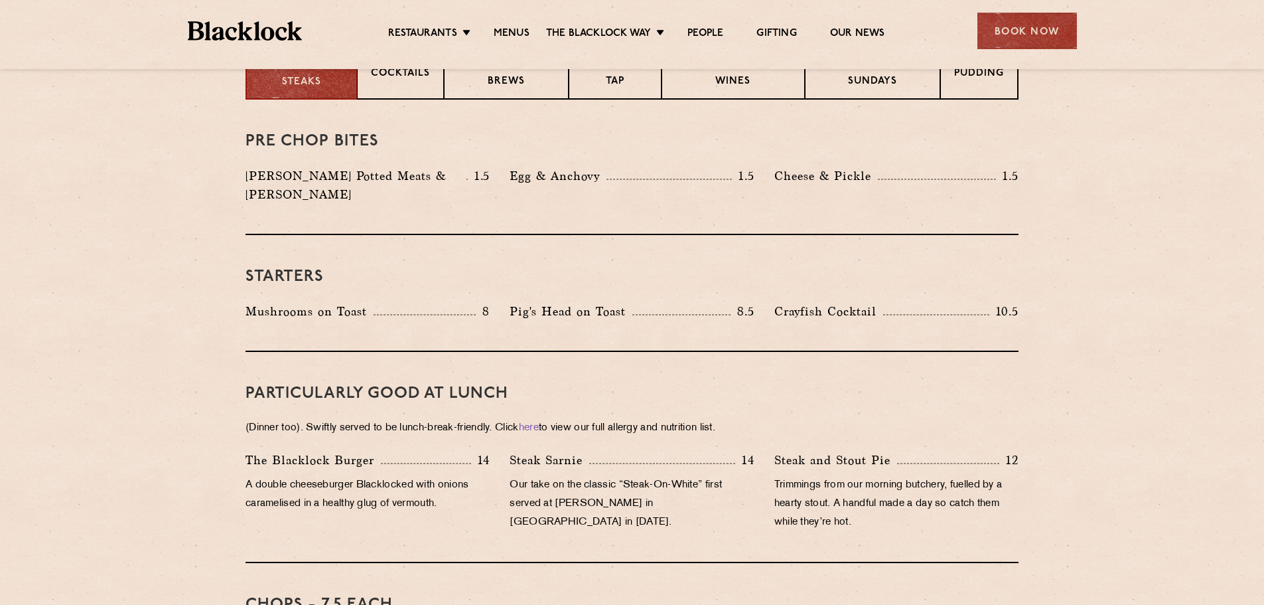
scroll to position [569, 0]
click at [626, 351] on div "PARTICULARLY GOOD AT LUNCH (Dinner too). Swiftly served to be lunch-break-frien…" at bounding box center [632, 456] width 773 height 211
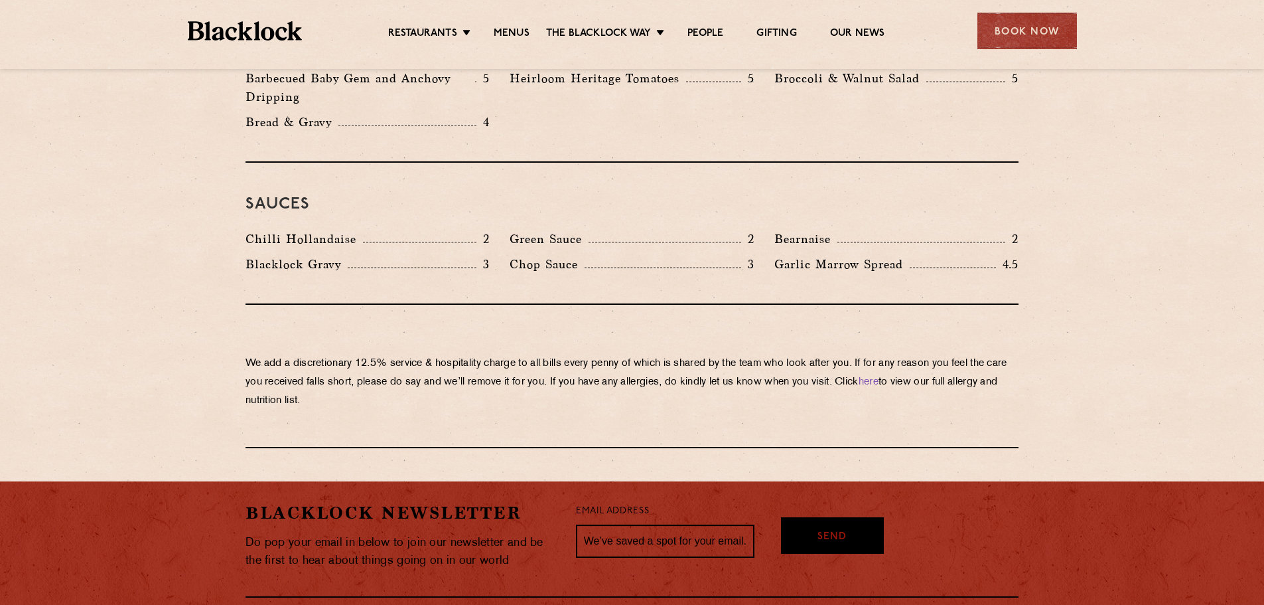
scroll to position [2257, 0]
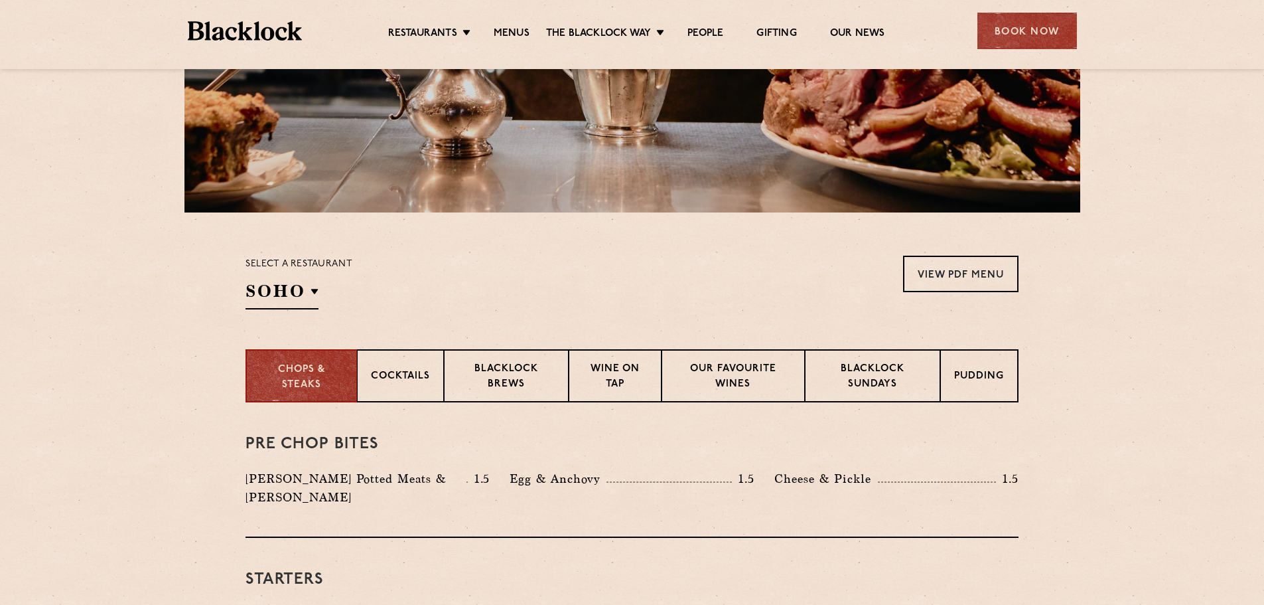
scroll to position [273, 0]
